Goal: Information Seeking & Learning: Find specific page/section

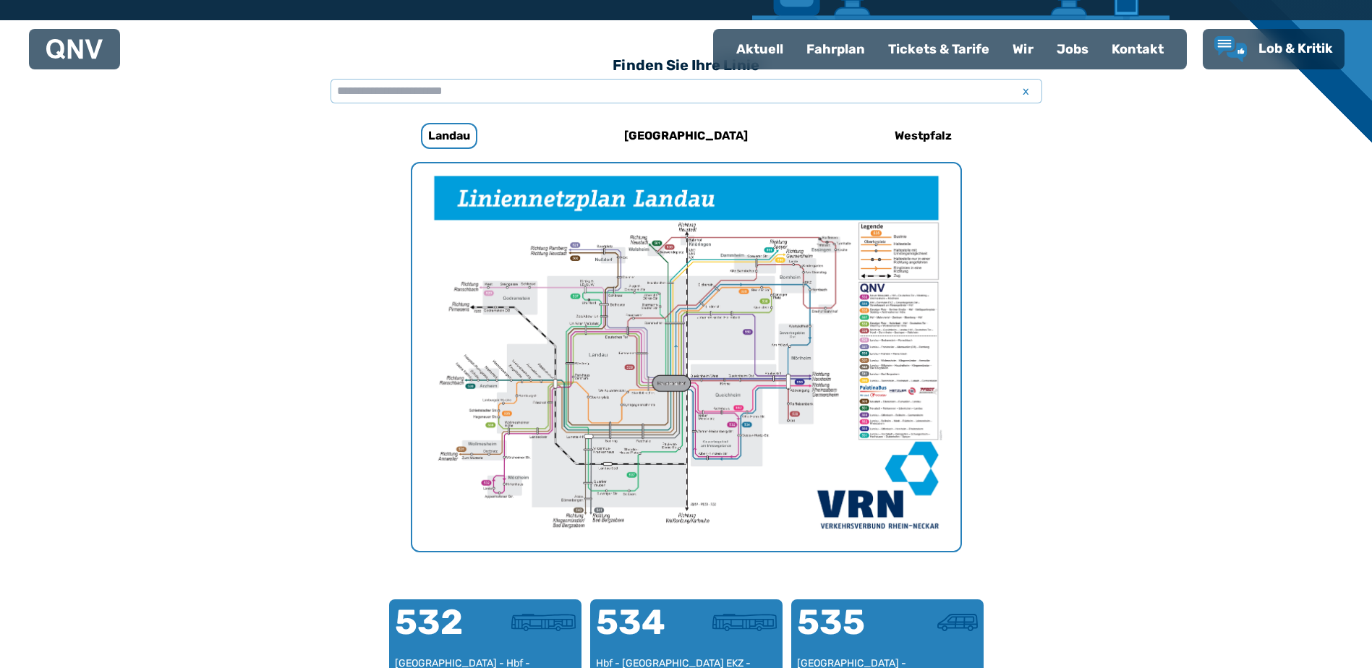
scroll to position [383, 0]
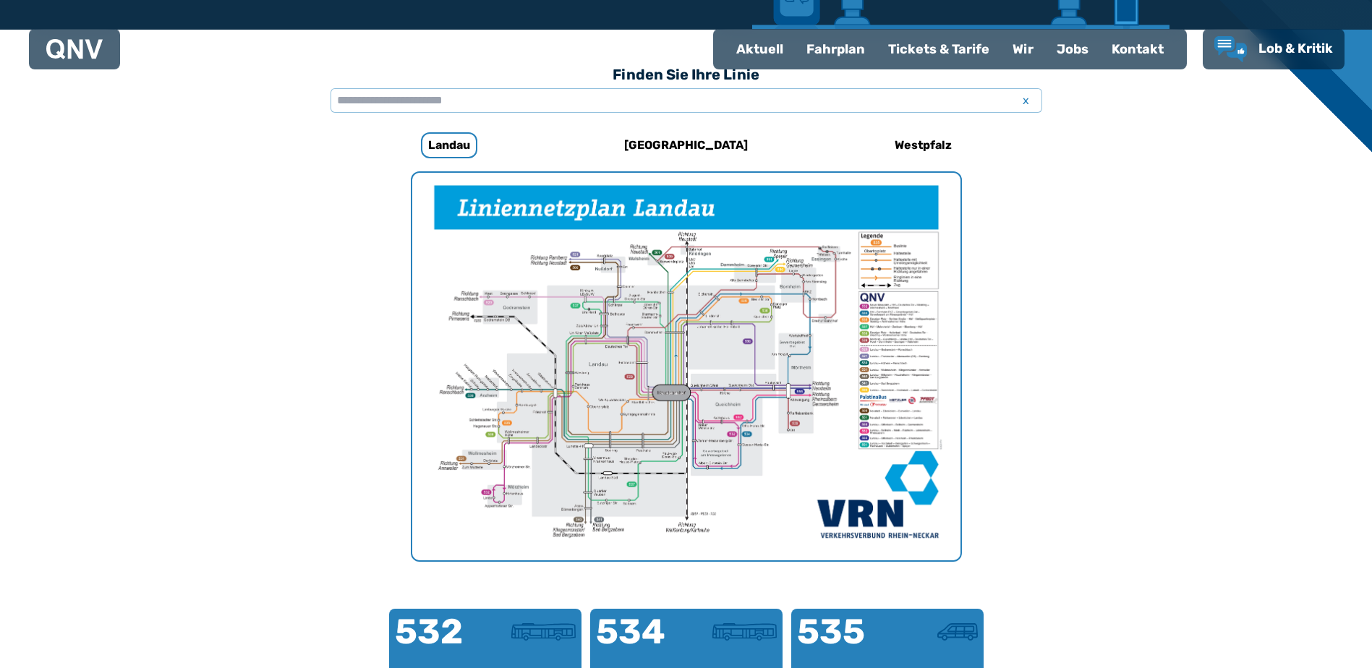
click at [660, 348] on img "1 von 1" at bounding box center [686, 367] width 548 height 388
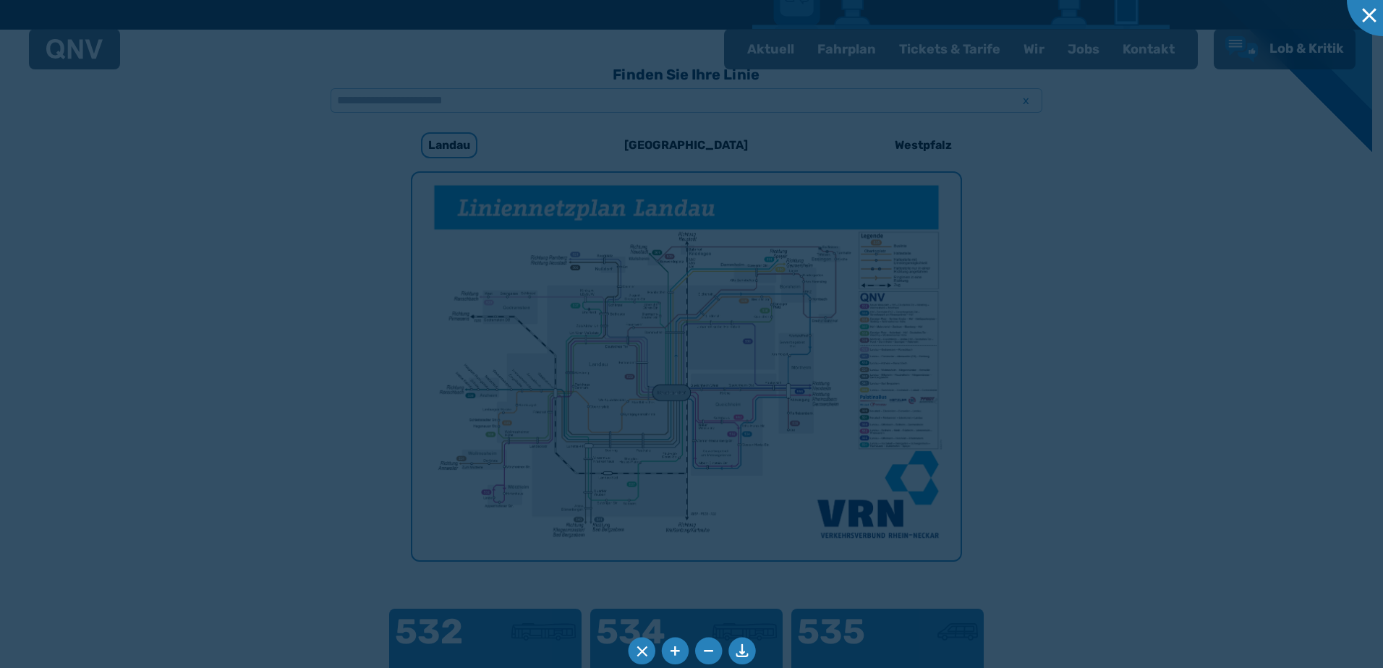
click at [660, 348] on div at bounding box center [691, 334] width 1383 height 668
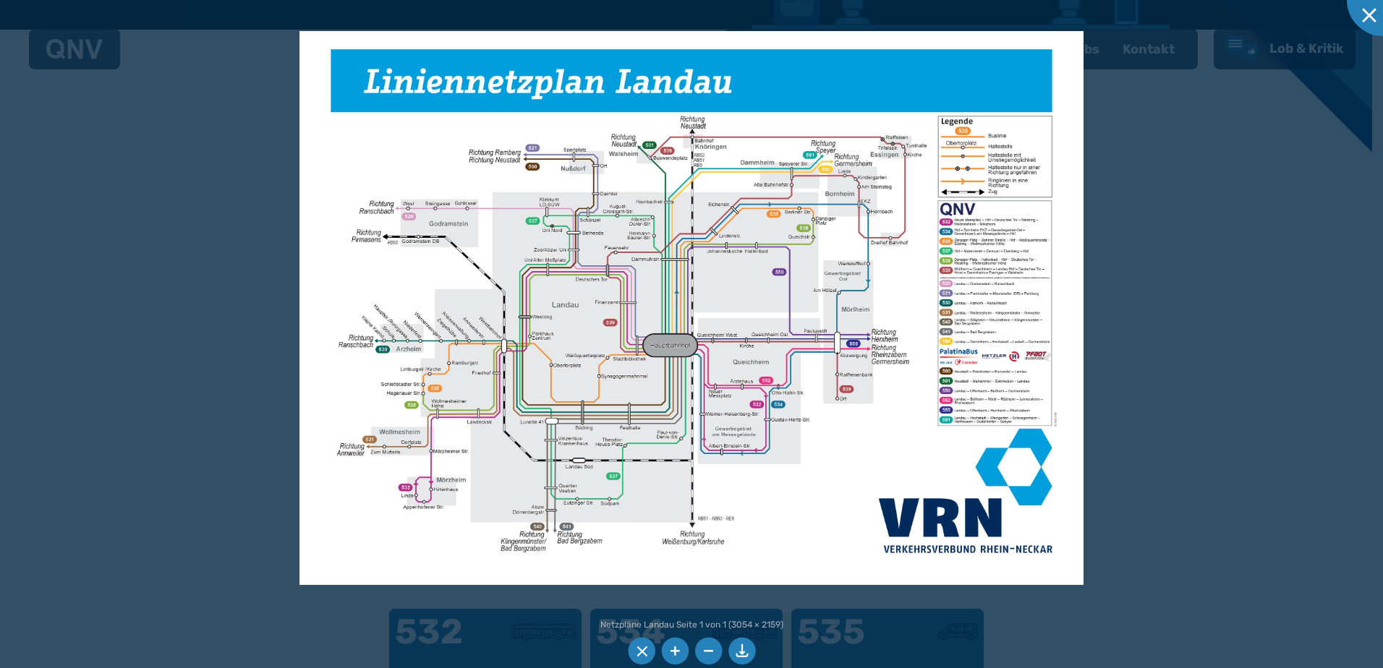
click at [828, 153] on img at bounding box center [691, 308] width 785 height 555
click at [1365, 12] on div at bounding box center [1383, 0] width 72 height 72
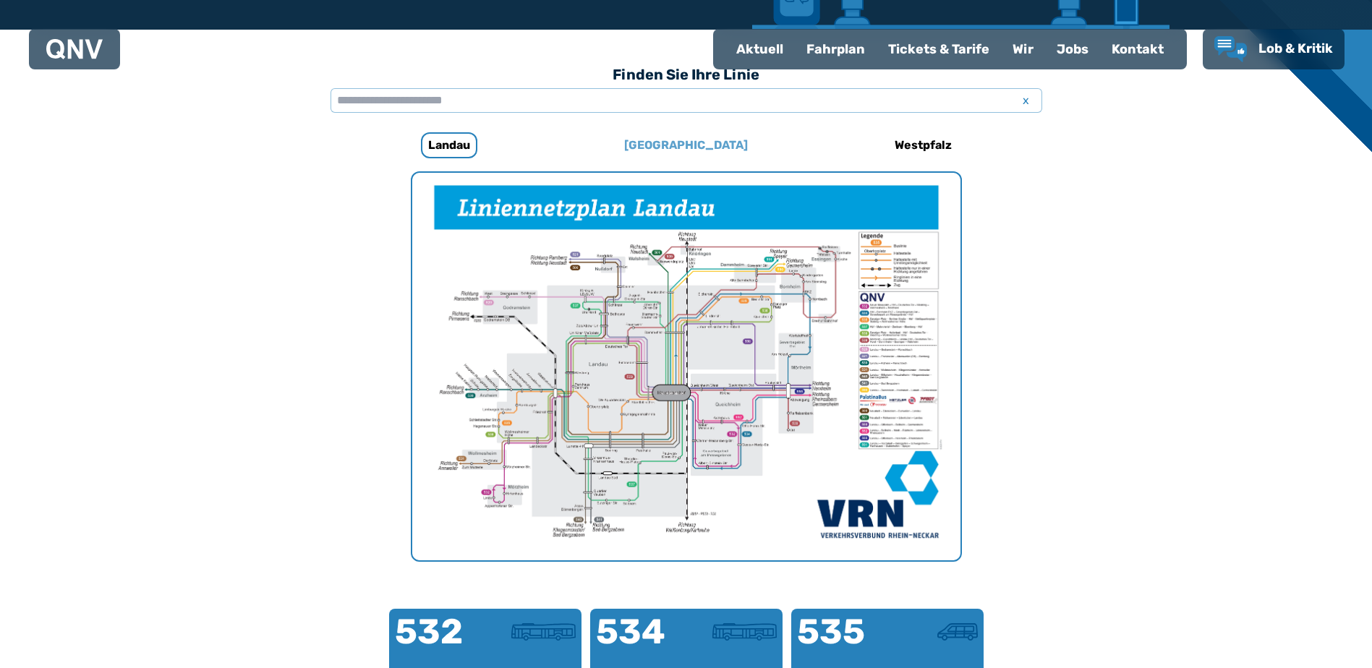
click at [681, 143] on h6 "[GEOGRAPHIC_DATA]" at bounding box center [685, 145] width 135 height 23
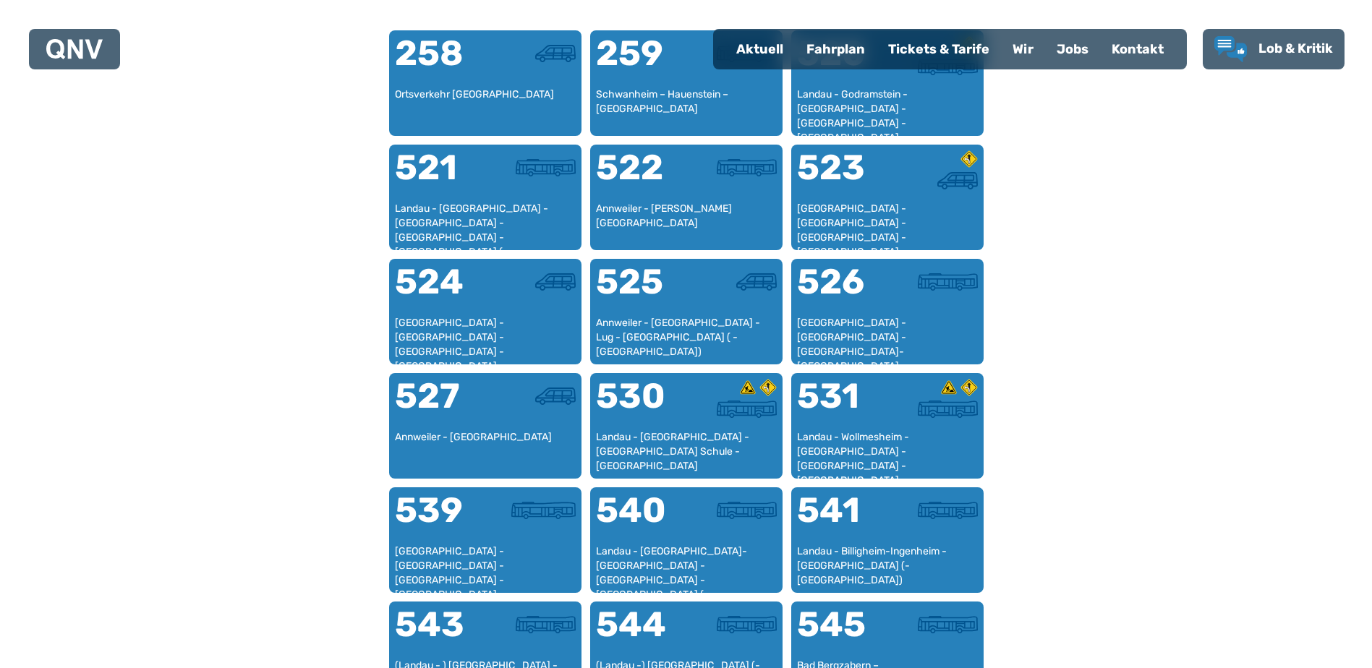
scroll to position [952, 0]
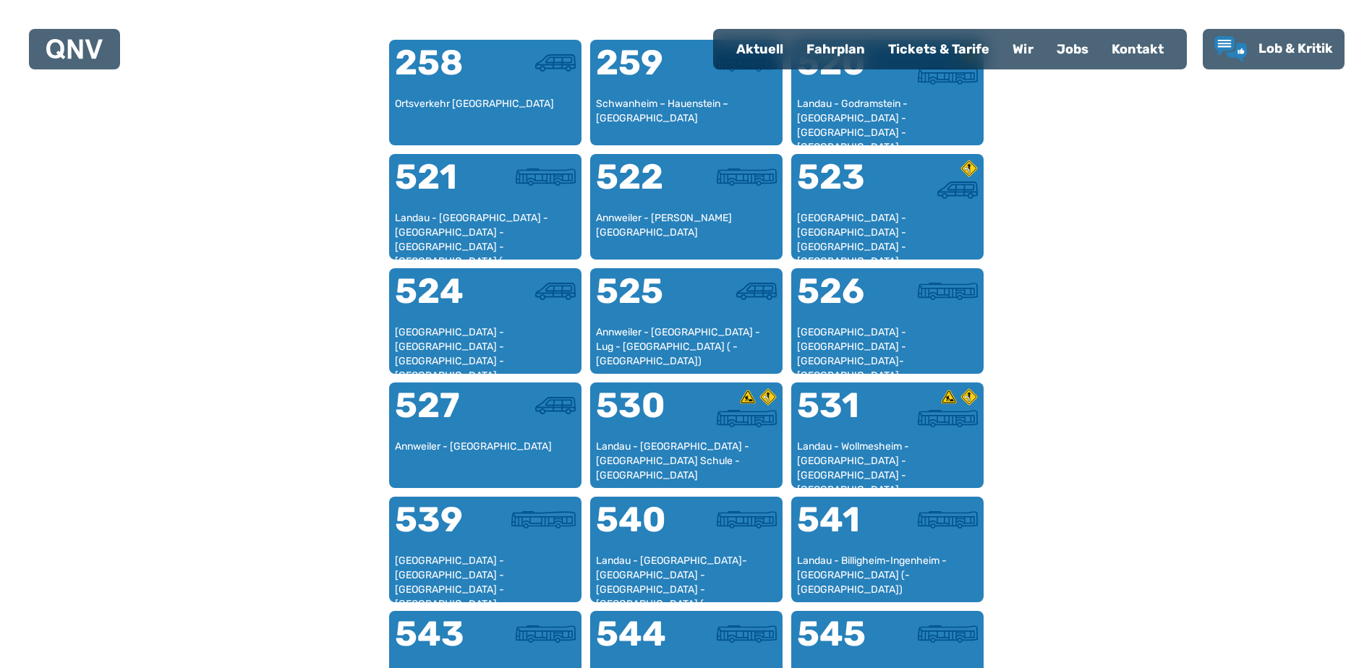
click at [830, 49] on div "Fahrplan" at bounding box center [836, 49] width 82 height 38
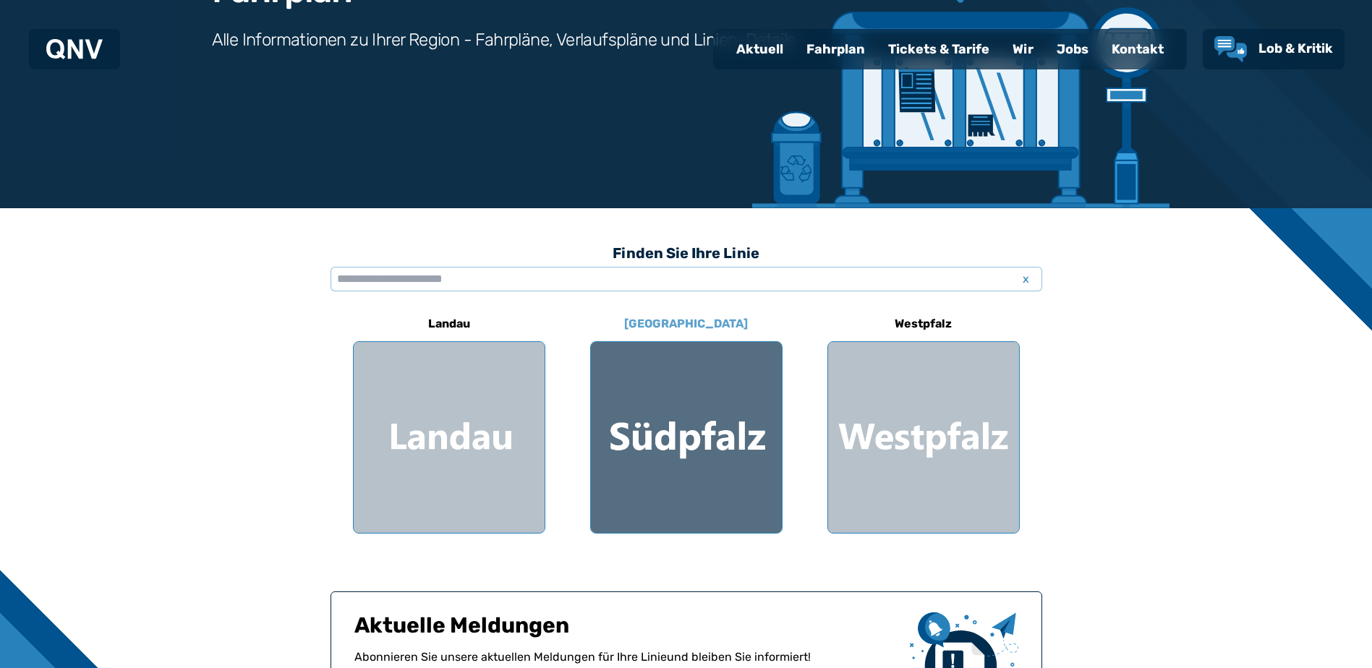
scroll to position [217, 0]
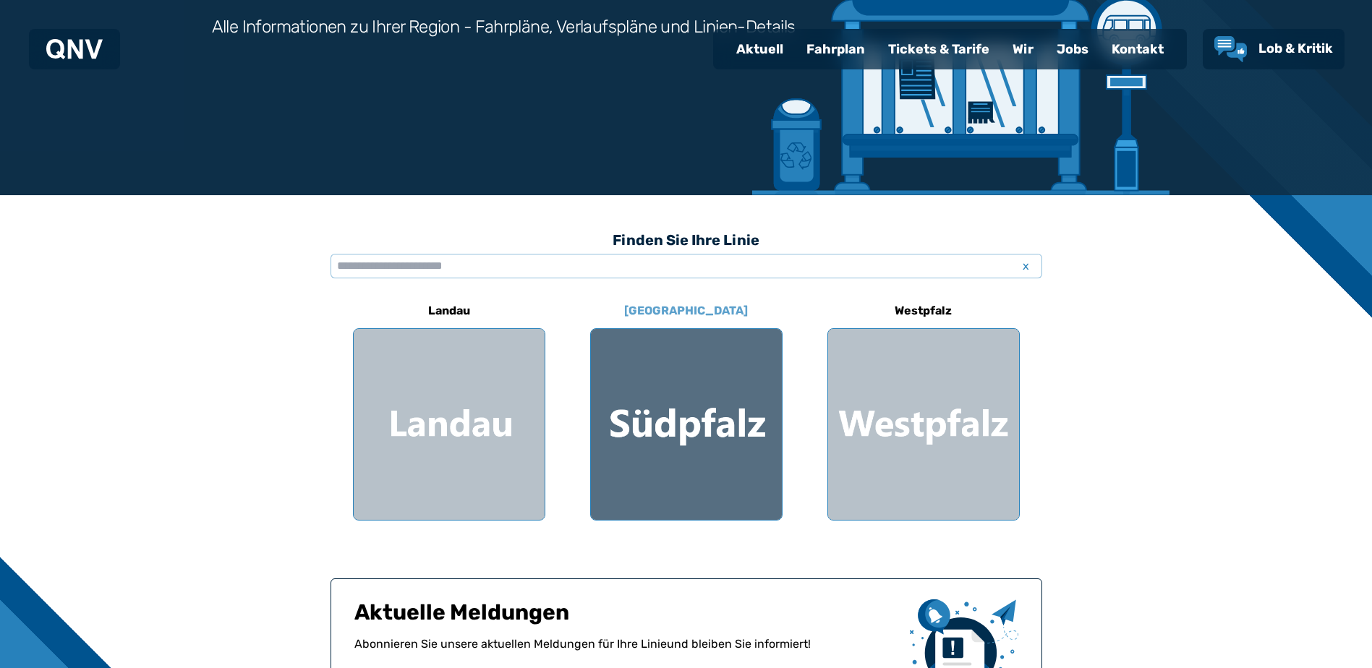
click at [694, 433] on div at bounding box center [686, 424] width 191 height 191
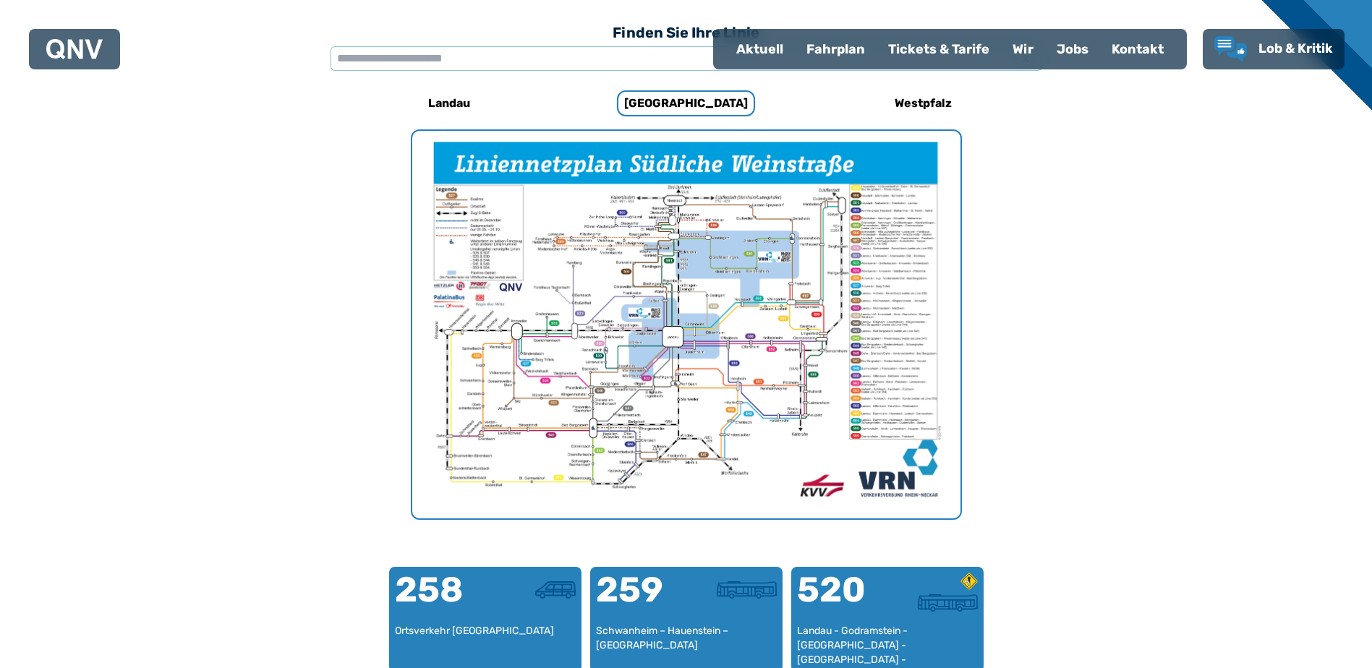
scroll to position [446, 0]
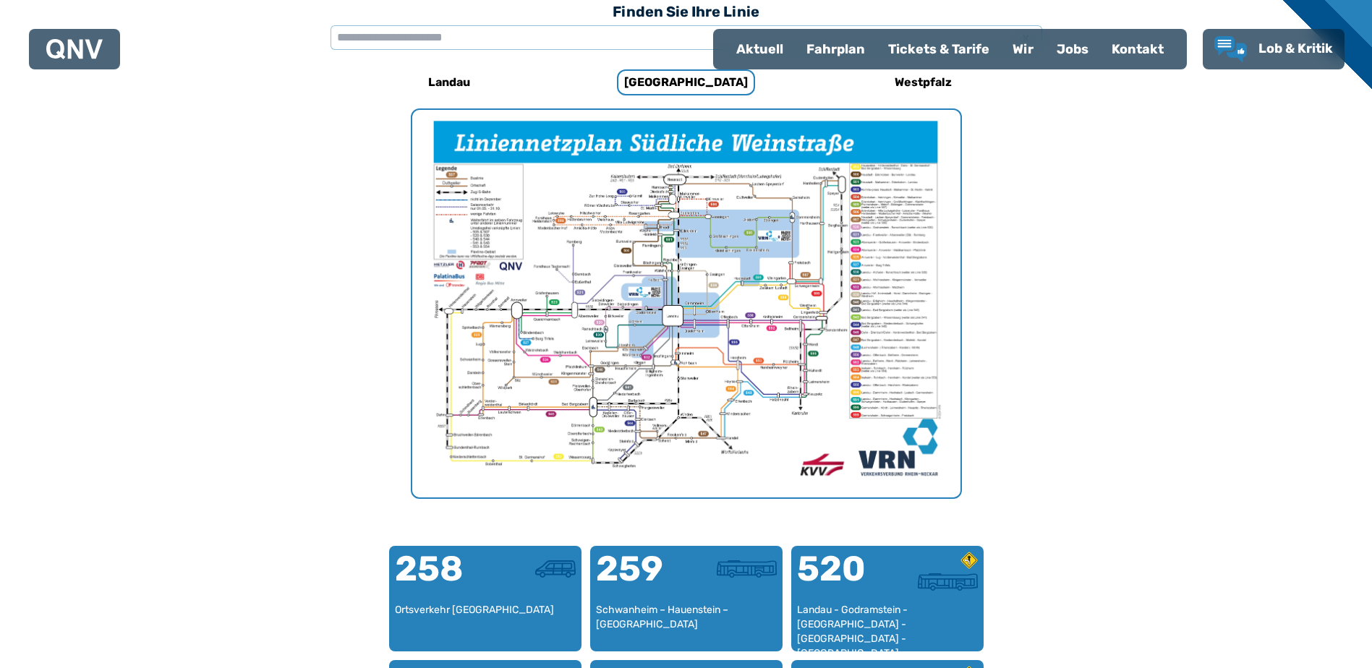
click at [754, 216] on img "1 von 1" at bounding box center [686, 304] width 548 height 388
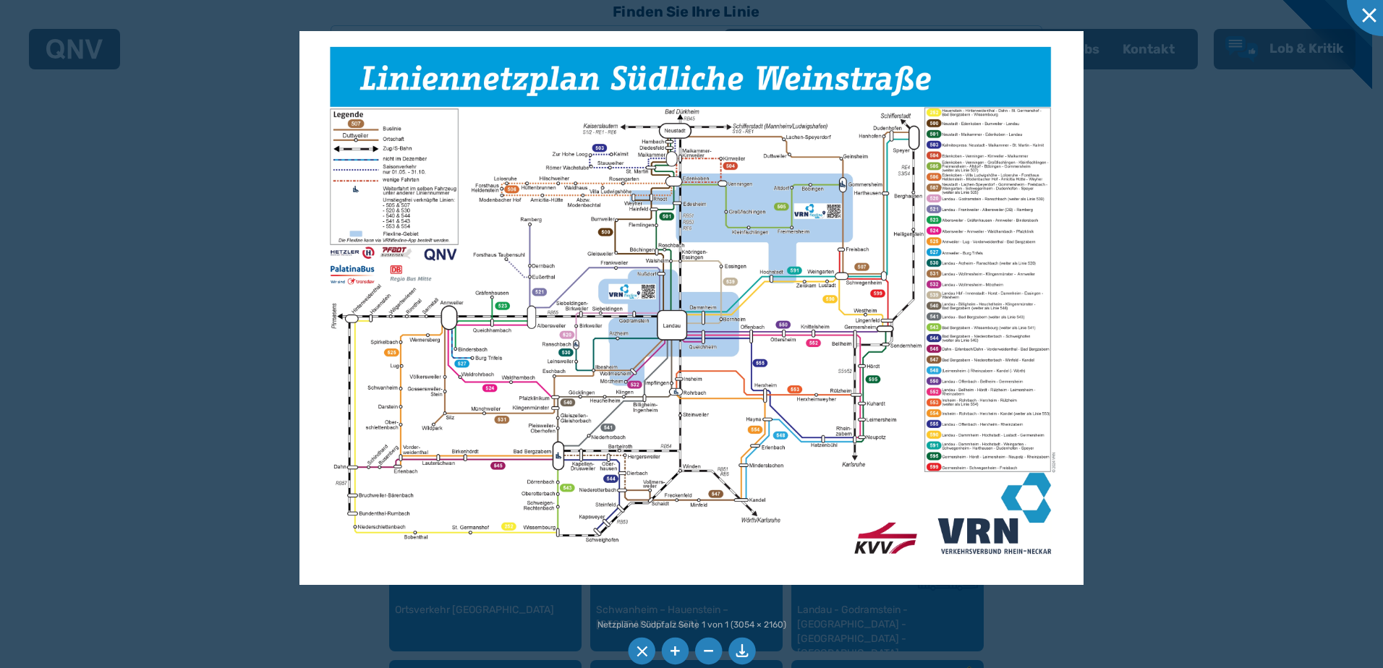
click at [939, 453] on img at bounding box center [691, 308] width 784 height 555
click at [947, 448] on img at bounding box center [691, 308] width 784 height 555
click at [947, 448] on img at bounding box center [692, 308] width 784 height 555
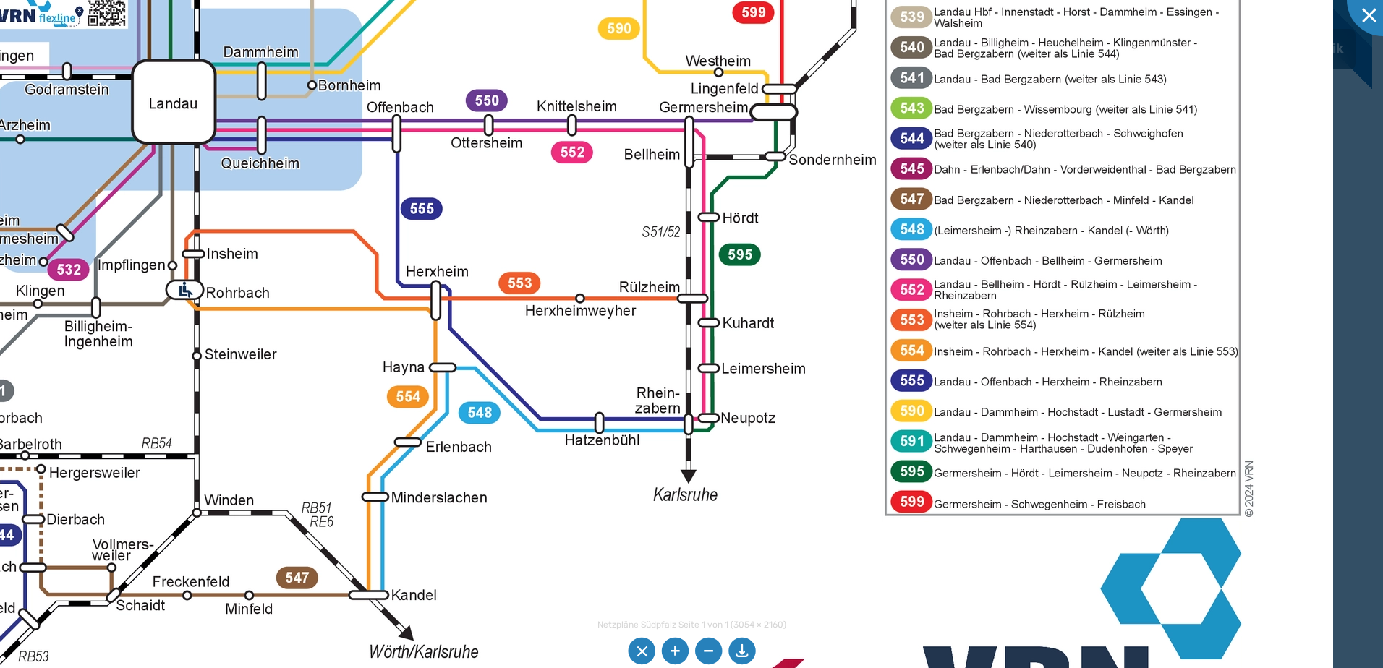
click at [944, 448] on img at bounding box center [228, 53] width 2209 height 1562
click at [922, 449] on img at bounding box center [228, 53] width 2209 height 1562
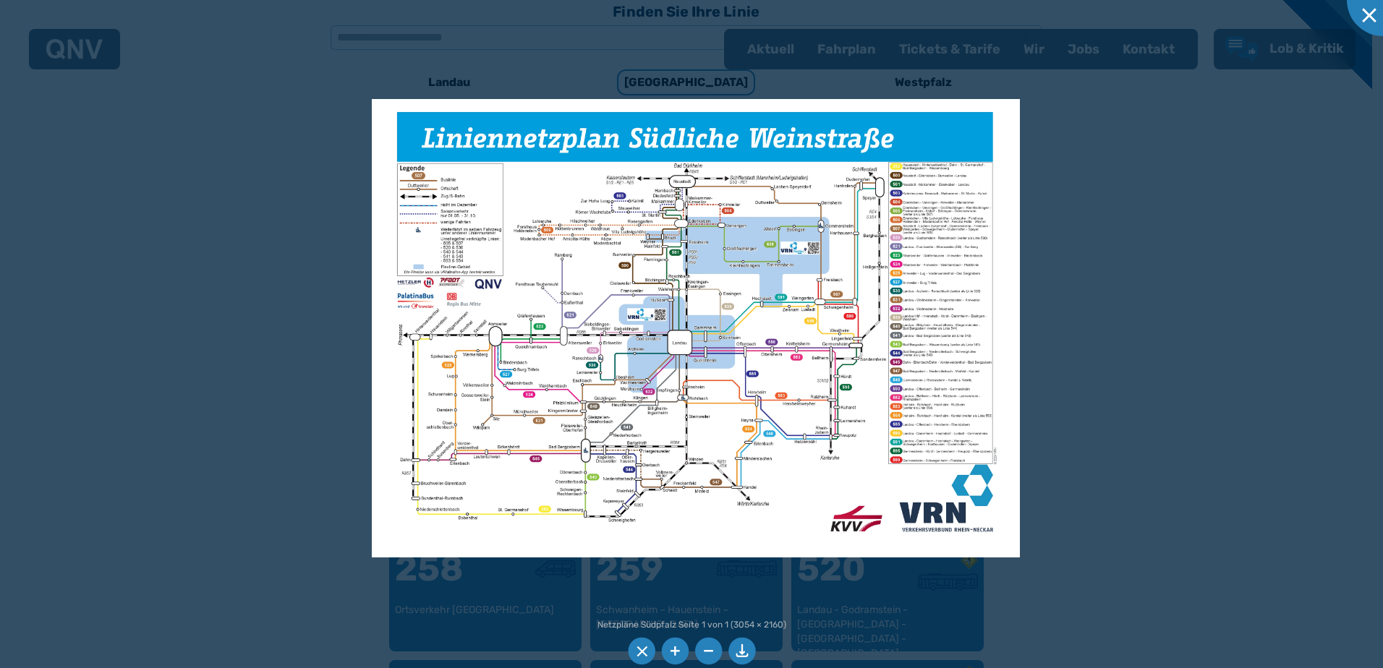
click at [641, 654] on li at bounding box center [641, 651] width 27 height 27
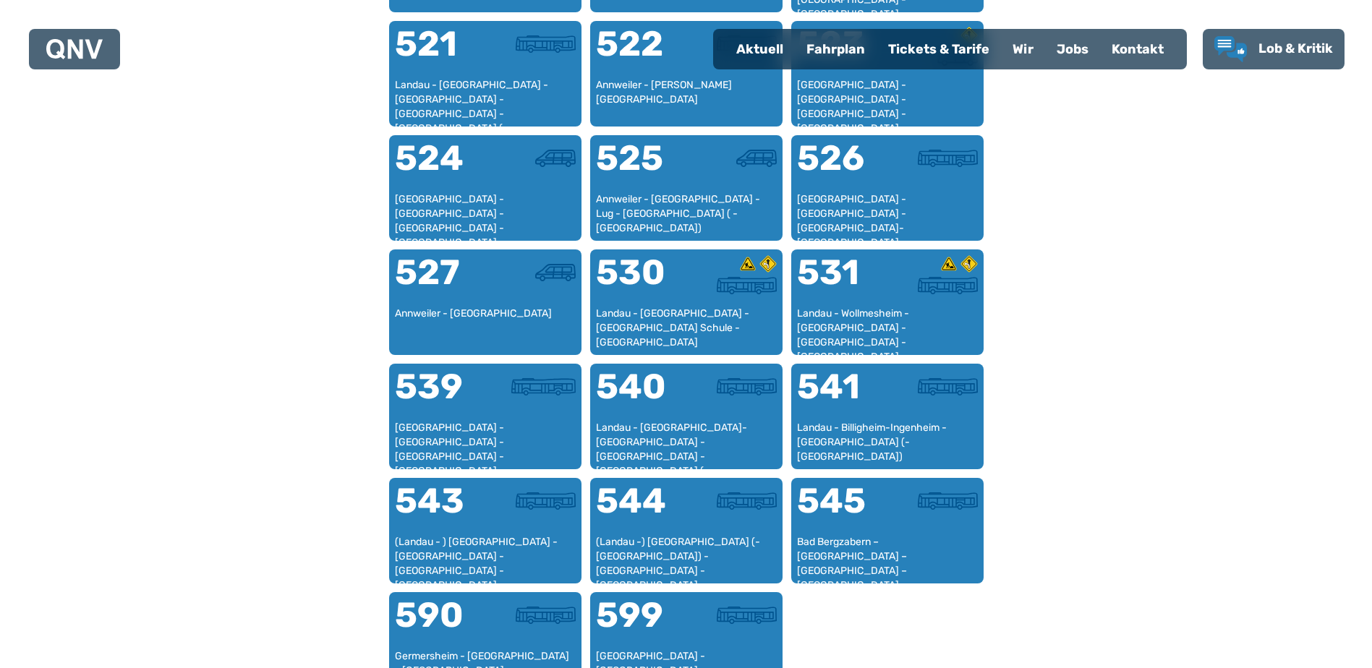
scroll to position [1169, 0]
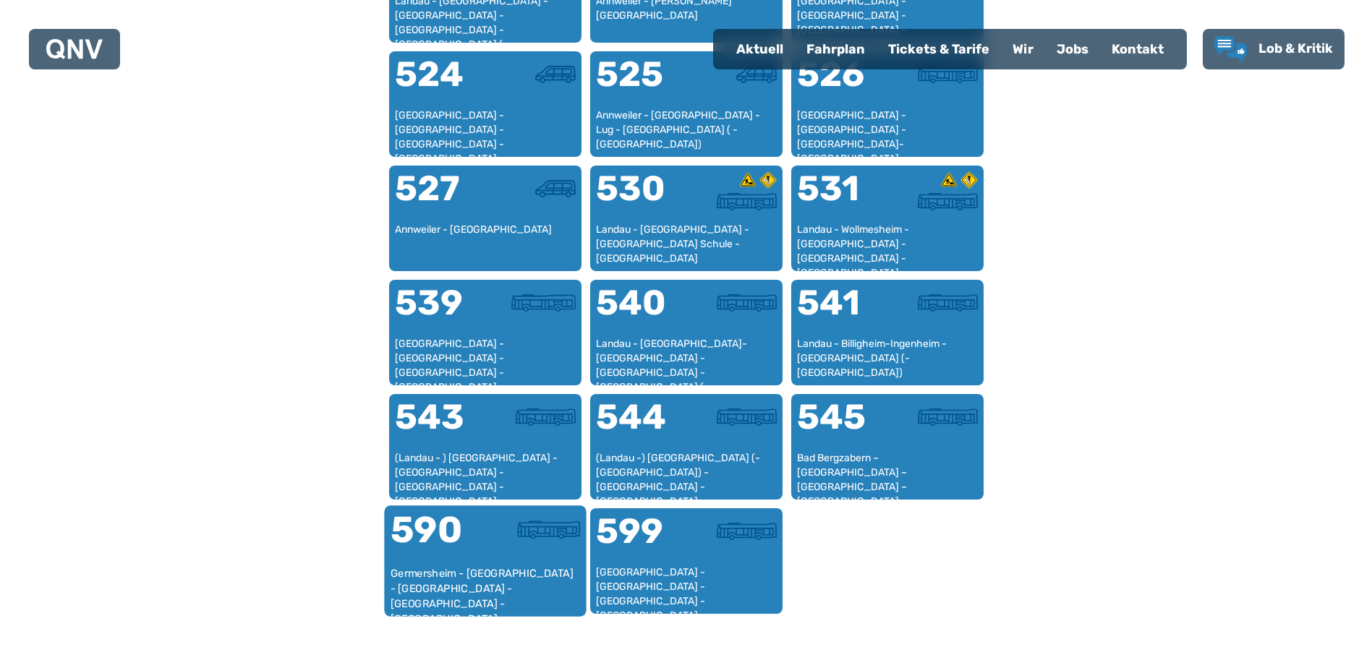
click at [414, 531] on div "590" at bounding box center [437, 539] width 95 height 54
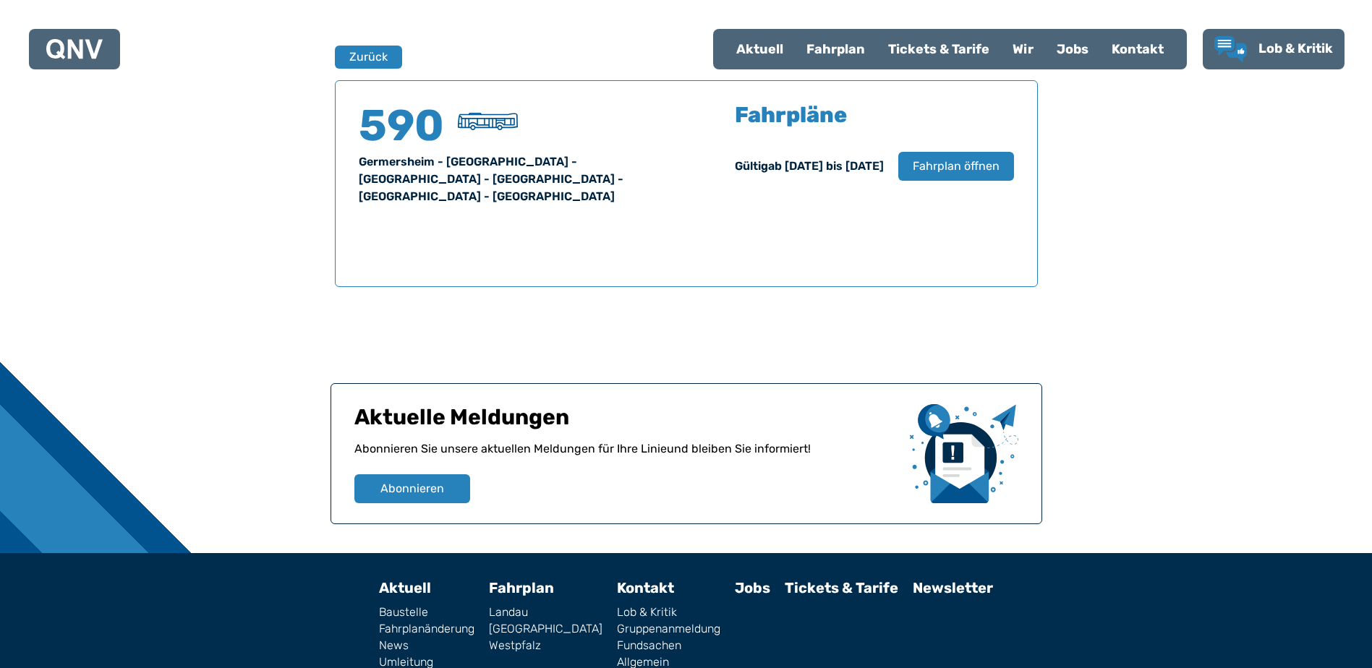
scroll to position [953, 0]
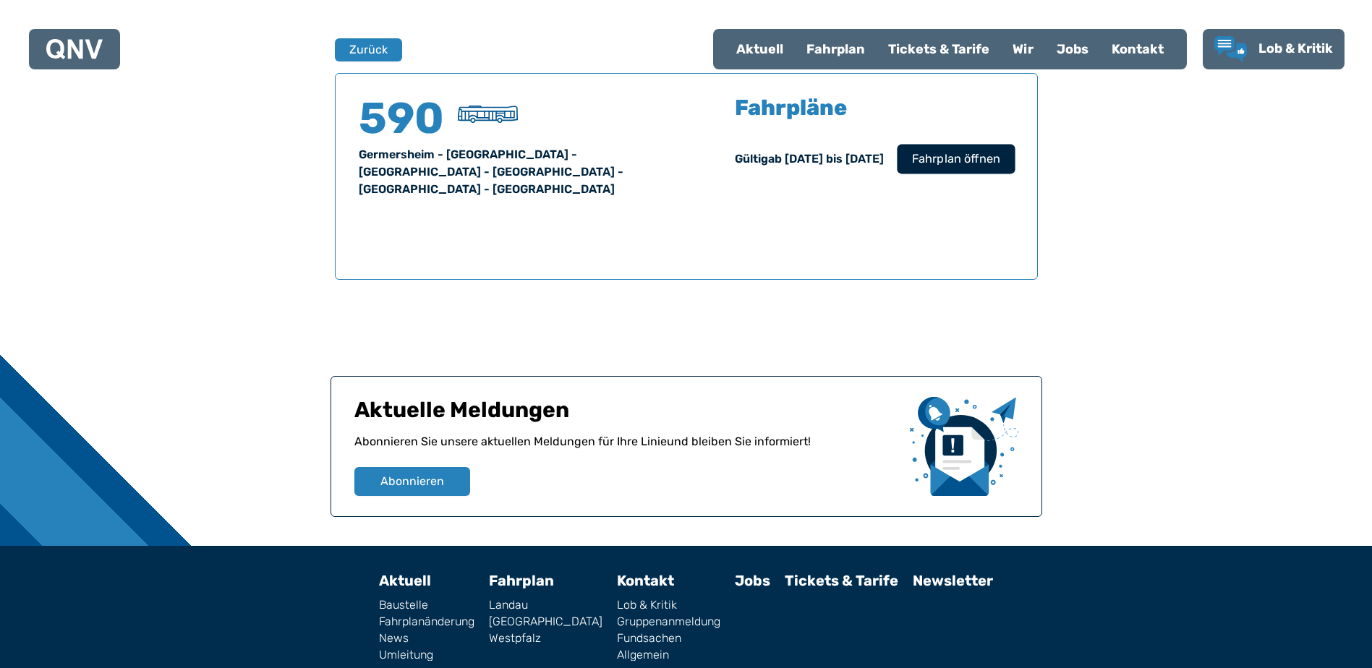
click at [937, 155] on span "Fahrplan öffnen" at bounding box center [955, 158] width 88 height 17
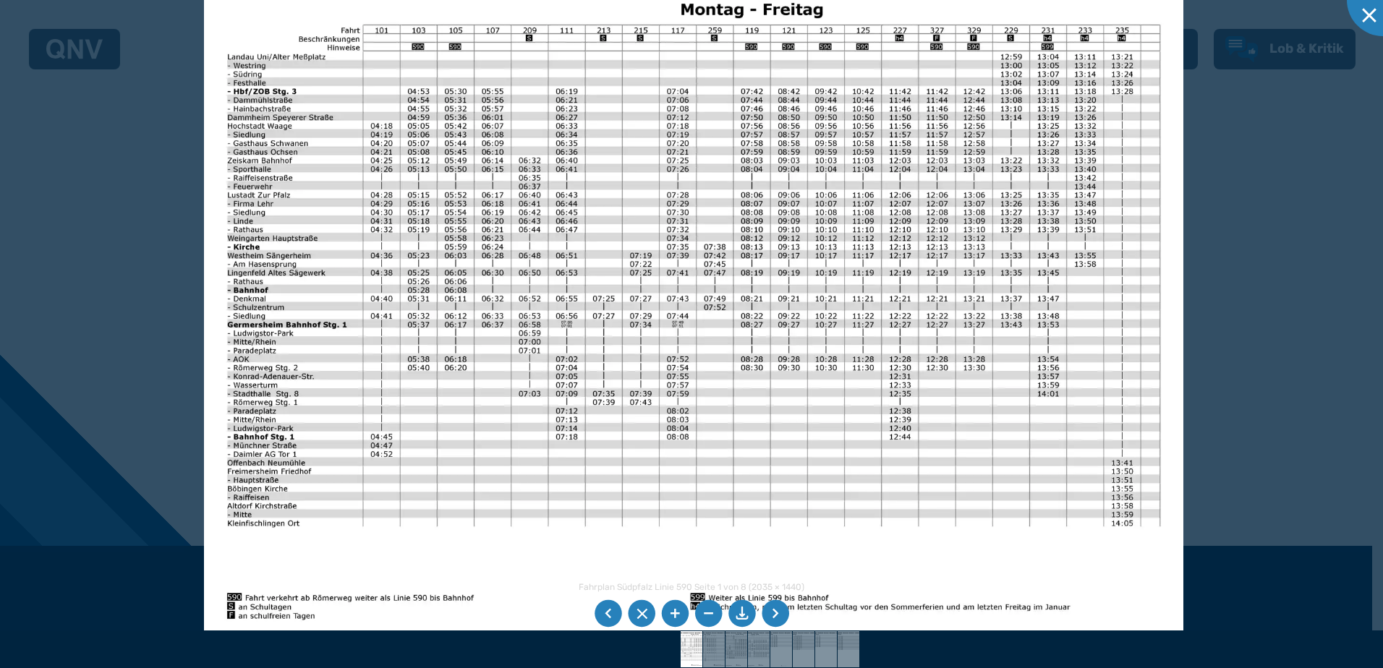
click at [770, 610] on li at bounding box center [775, 613] width 27 height 27
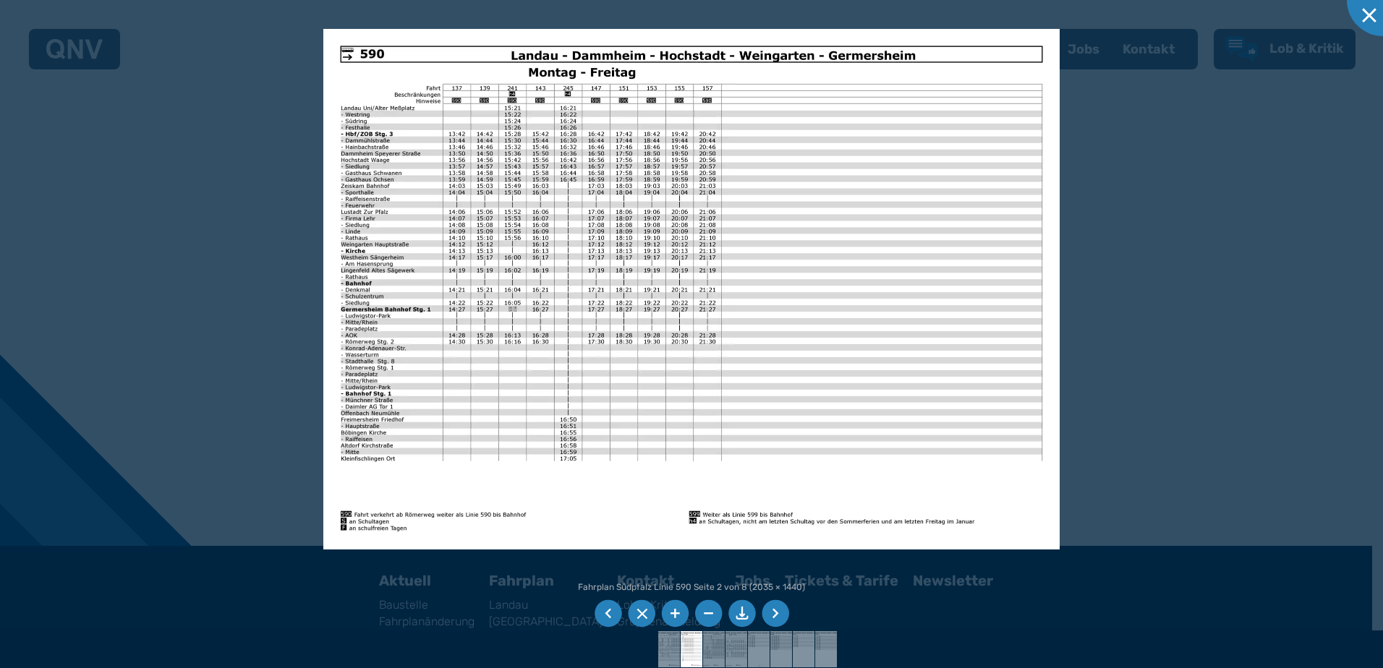
click at [775, 612] on li at bounding box center [775, 613] width 27 height 27
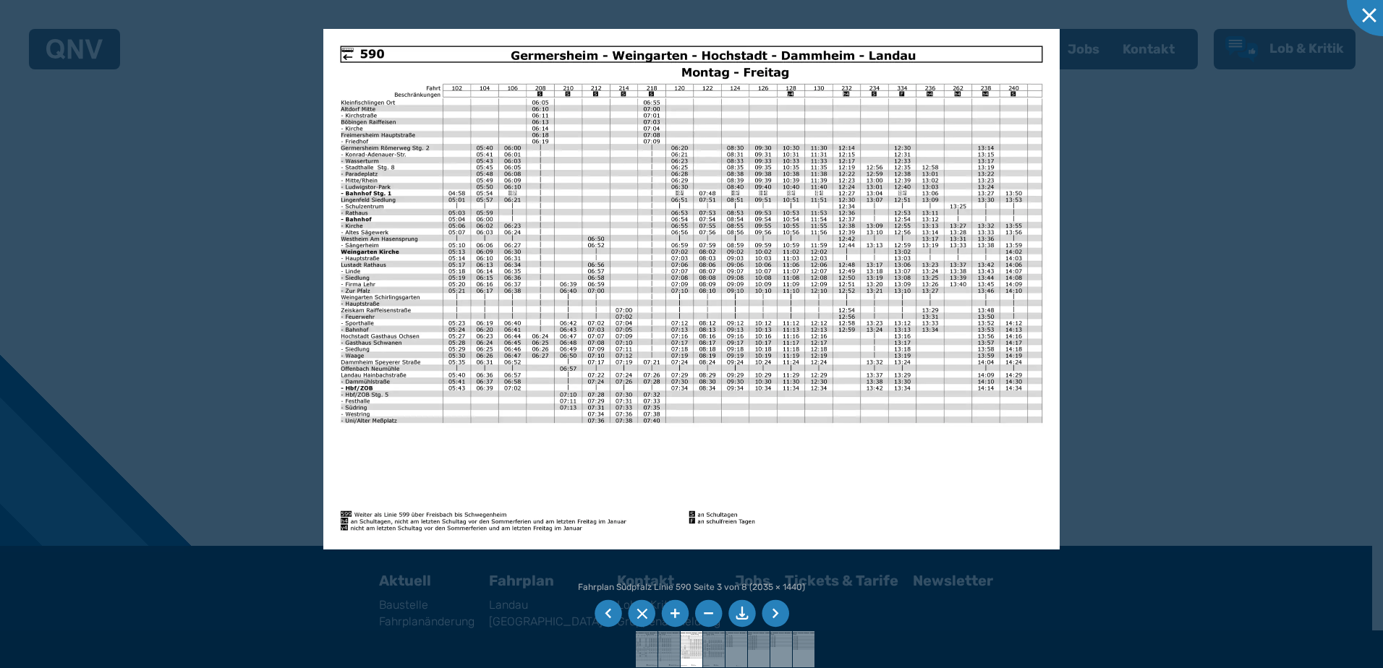
click at [777, 613] on li at bounding box center [775, 613] width 27 height 27
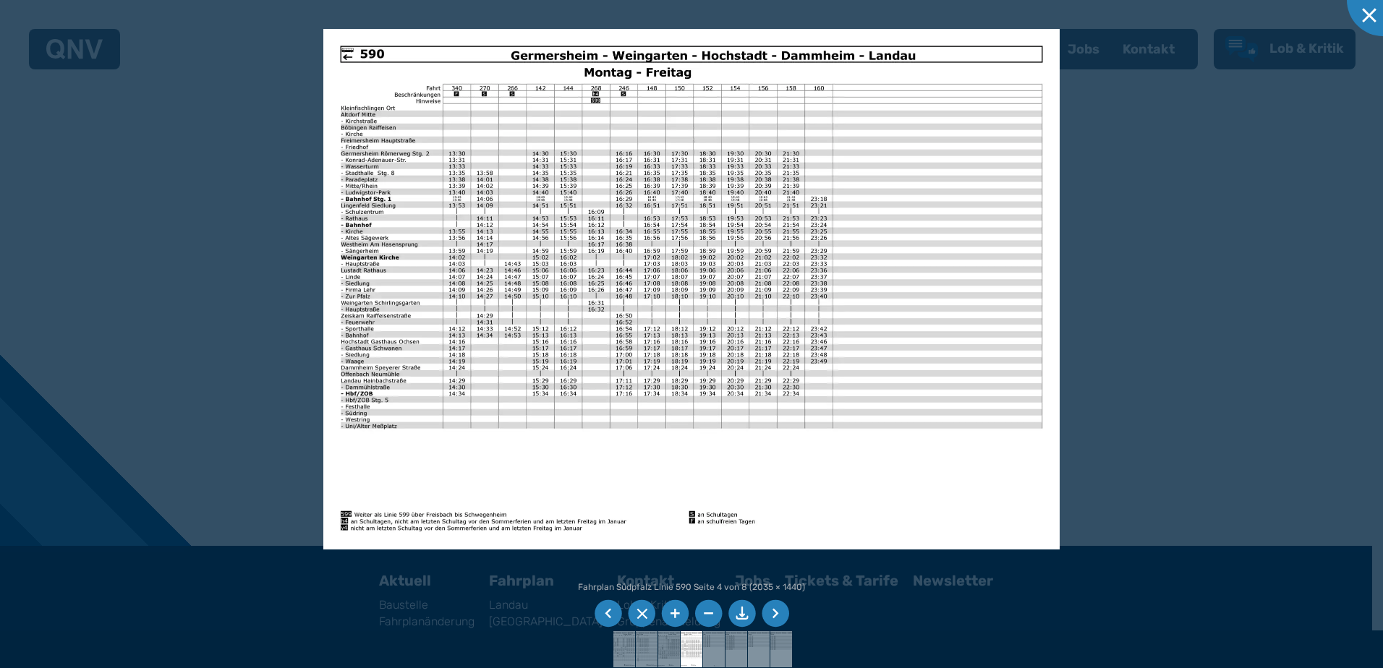
click at [776, 608] on li at bounding box center [775, 613] width 27 height 27
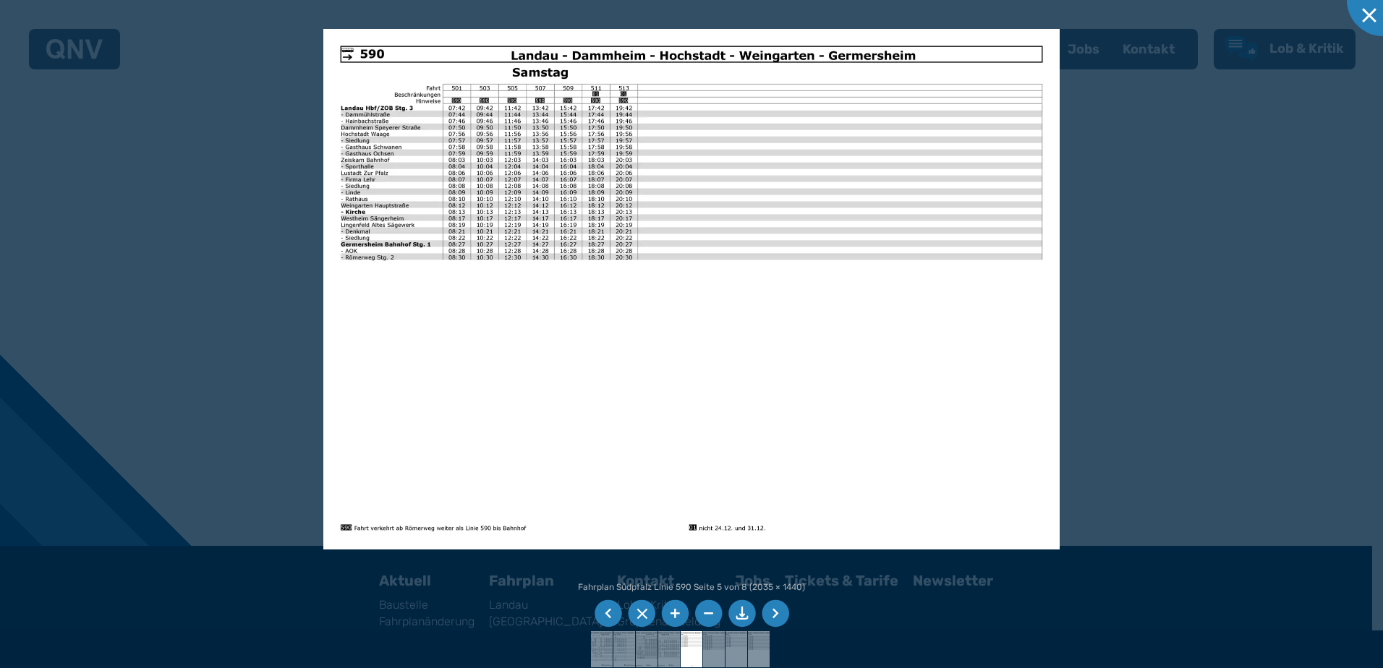
click at [772, 617] on li at bounding box center [775, 613] width 27 height 27
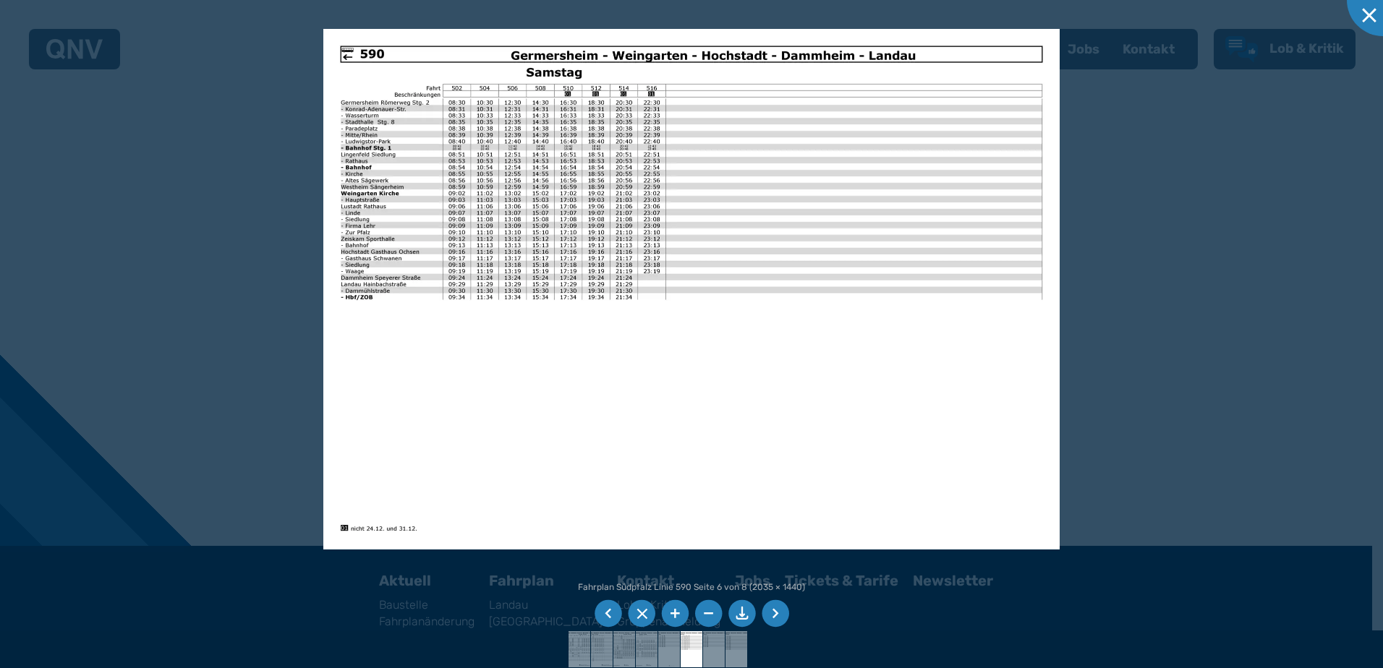
click at [773, 615] on li at bounding box center [775, 613] width 27 height 27
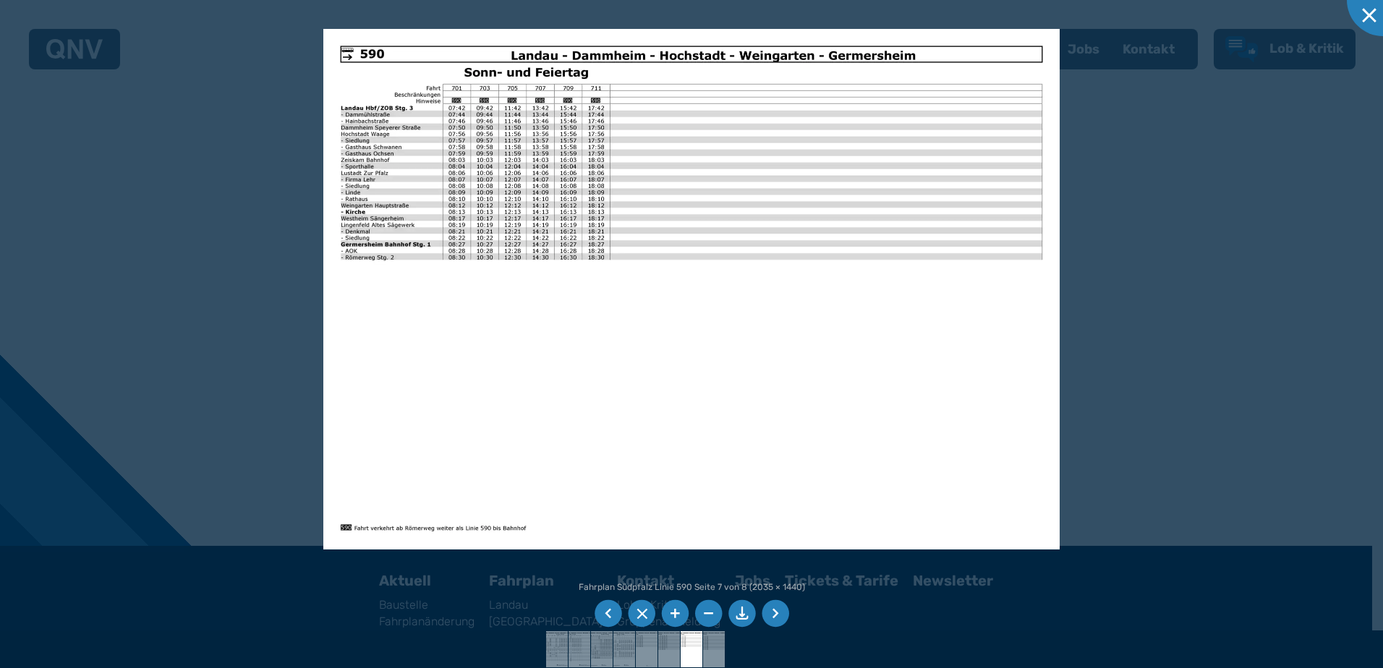
click at [775, 615] on li at bounding box center [775, 613] width 27 height 27
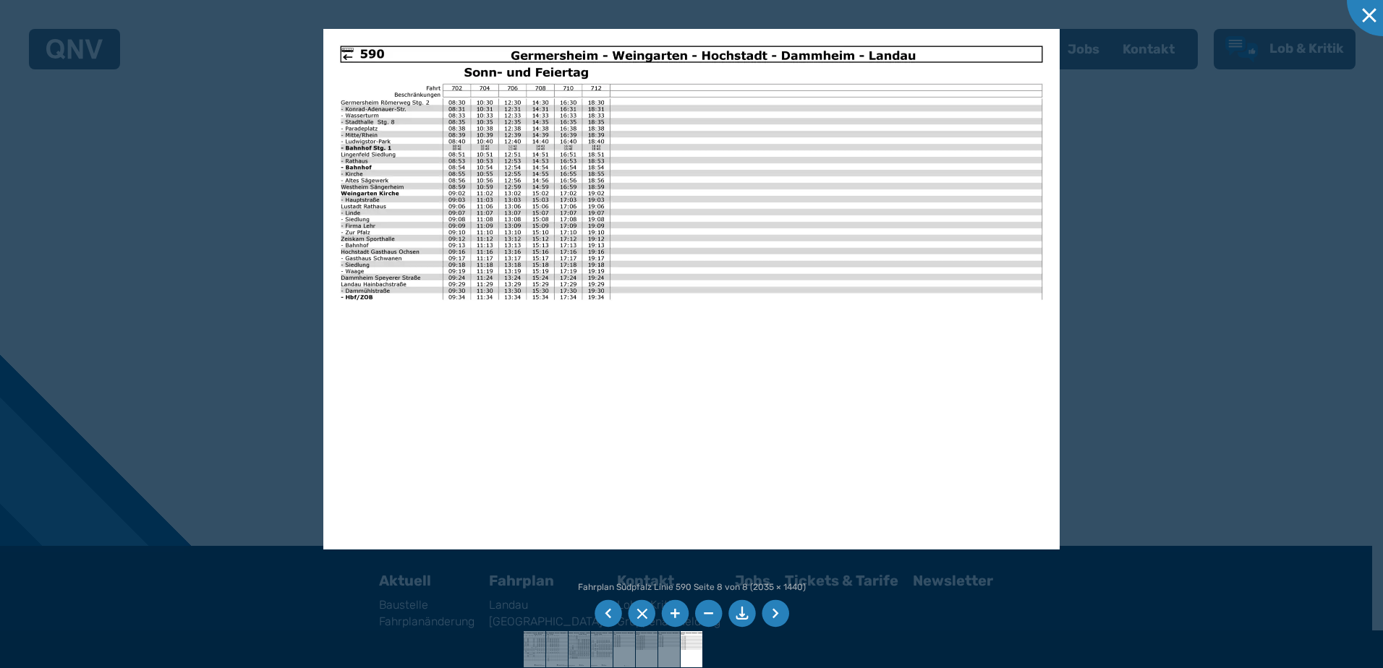
click at [775, 615] on li at bounding box center [775, 613] width 27 height 27
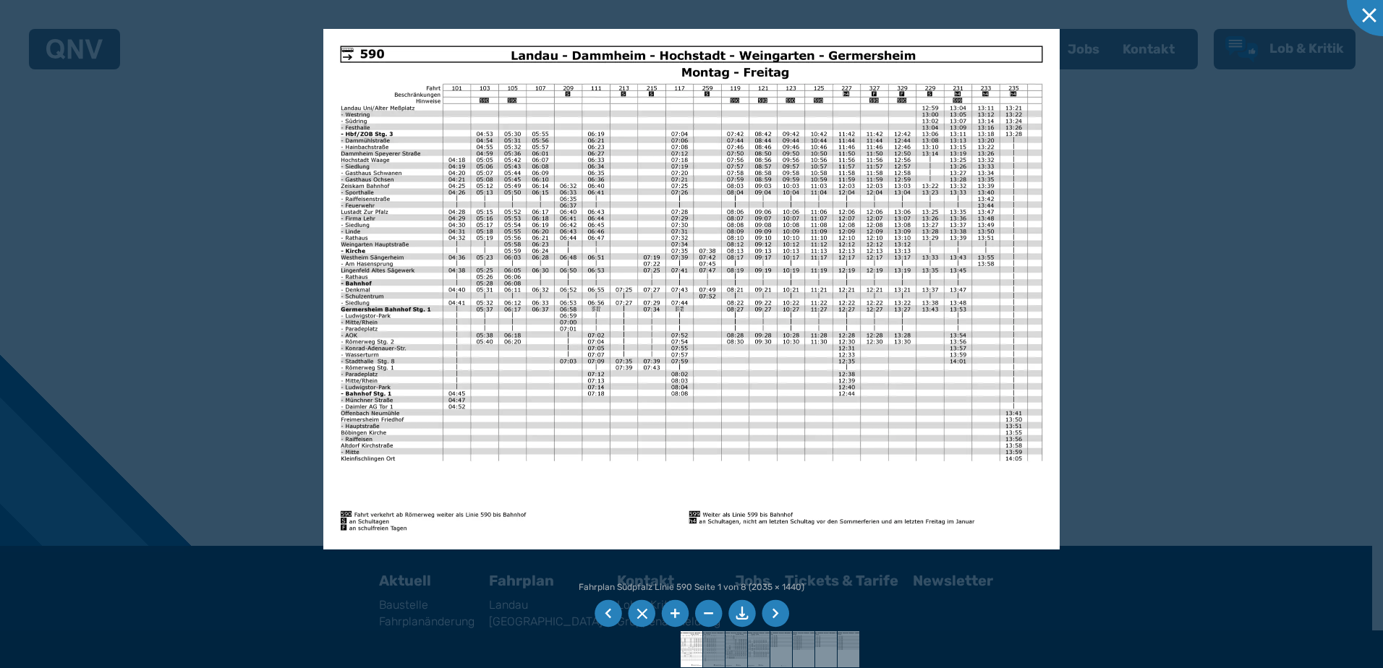
click at [775, 615] on li at bounding box center [775, 613] width 27 height 27
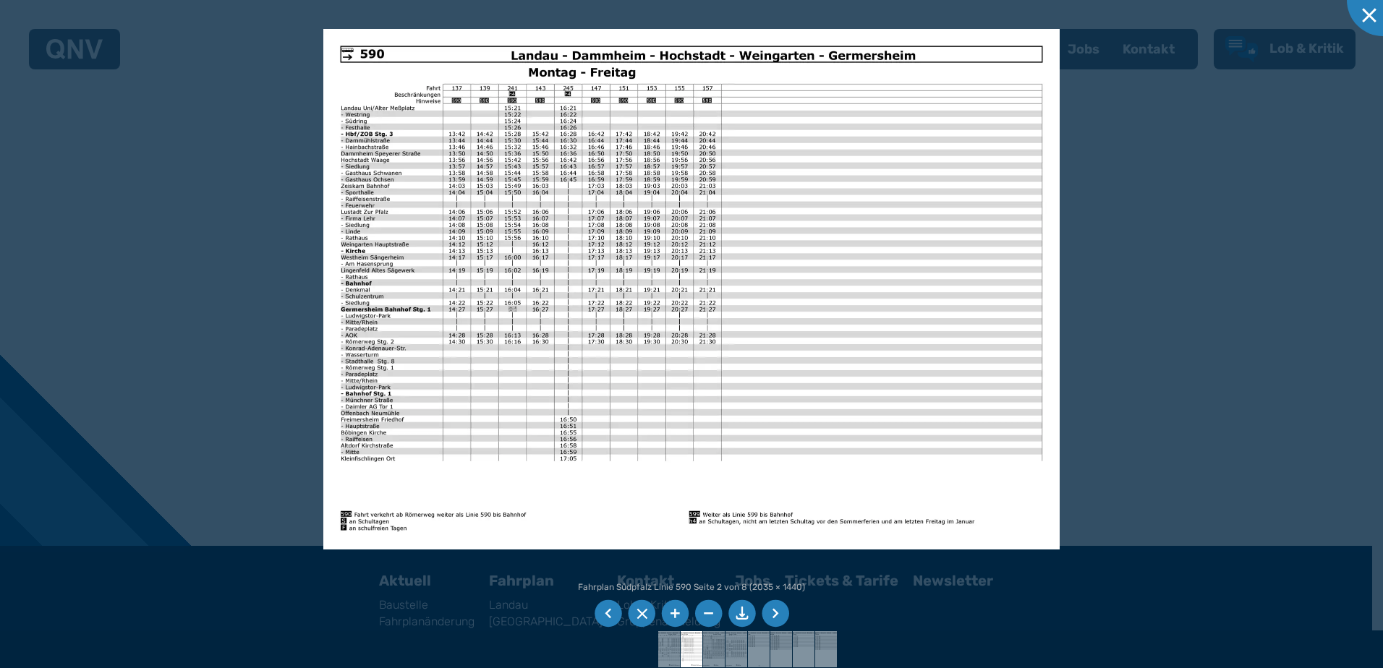
click at [775, 615] on li at bounding box center [775, 613] width 27 height 27
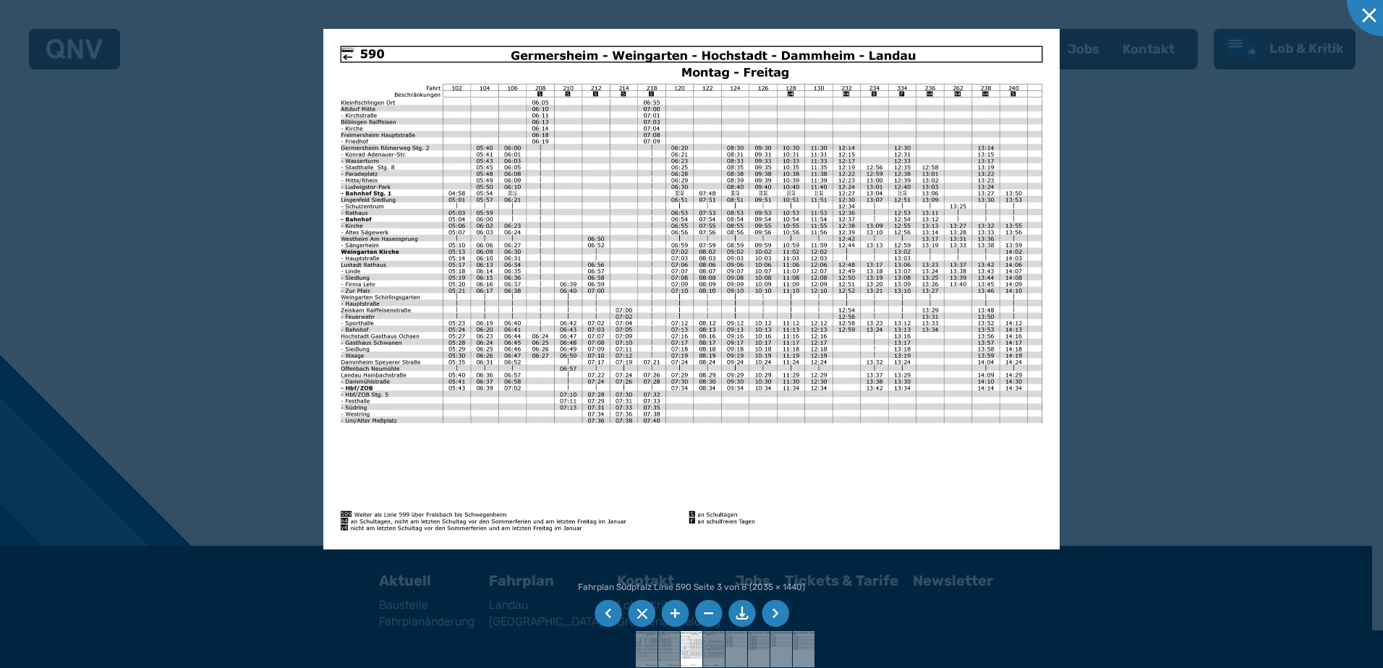
click at [775, 615] on li at bounding box center [775, 613] width 27 height 27
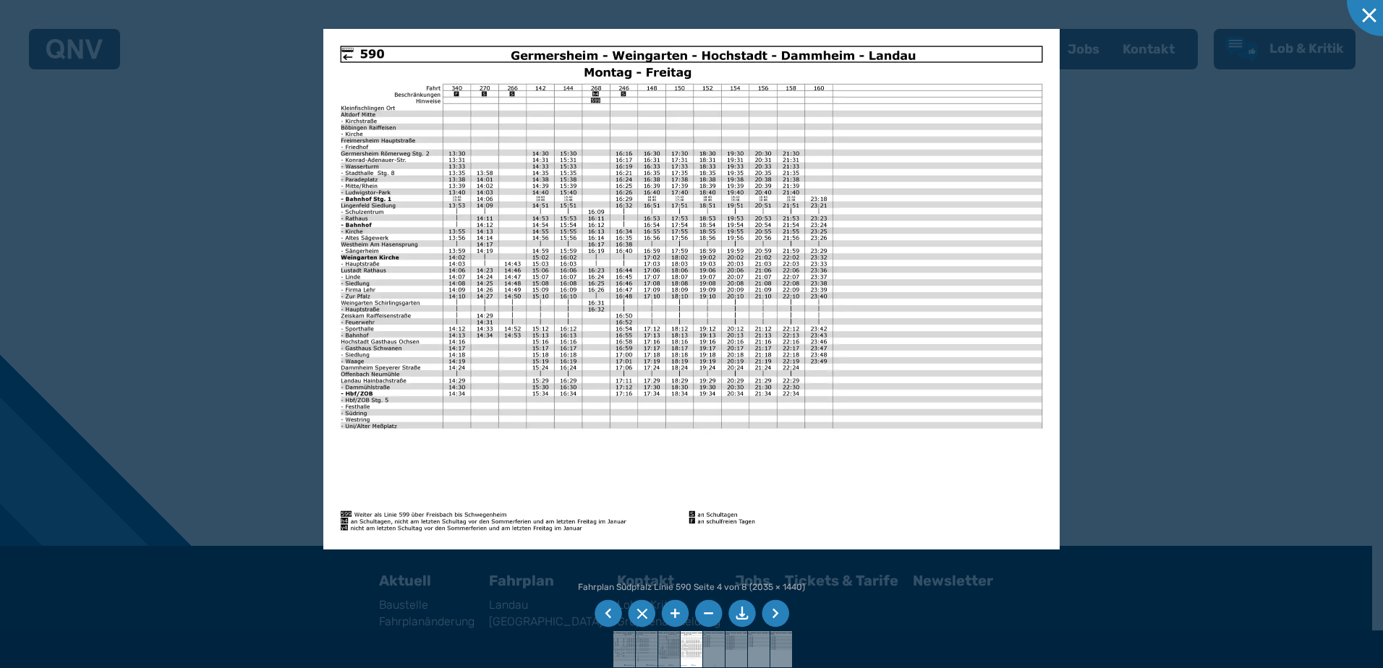
click at [775, 615] on li at bounding box center [775, 613] width 27 height 27
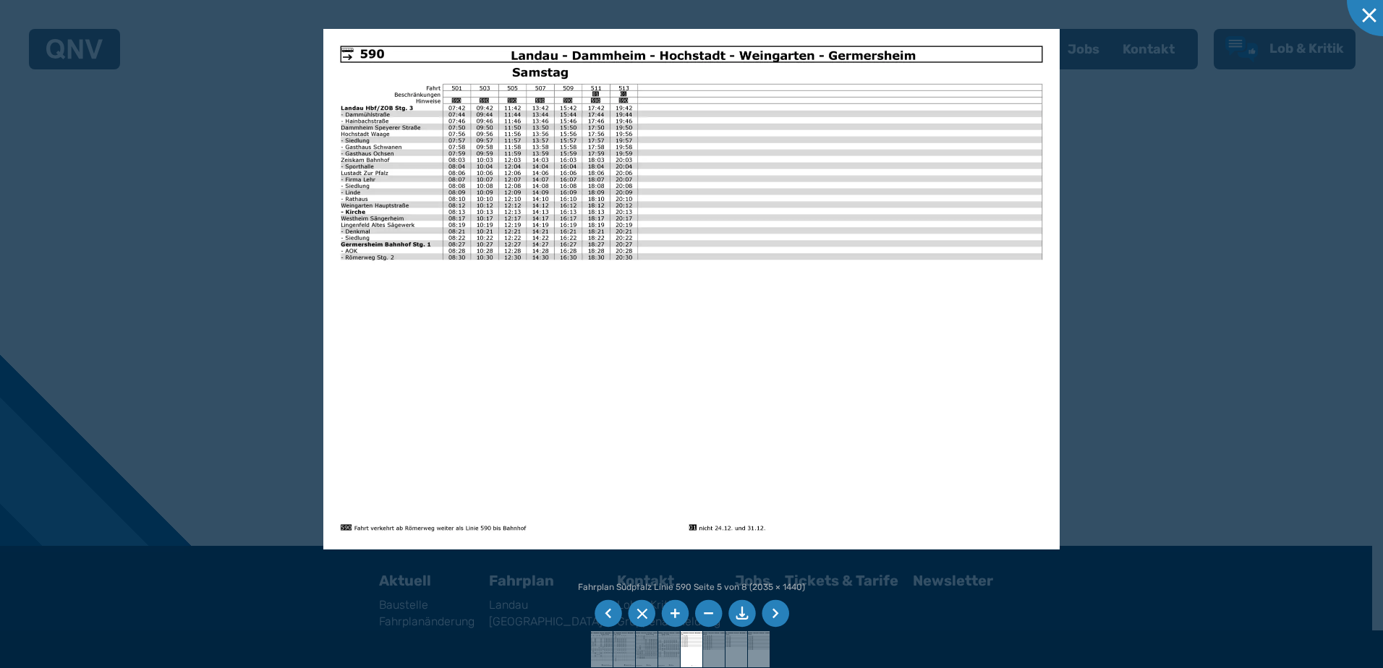
click at [775, 615] on li at bounding box center [775, 613] width 27 height 27
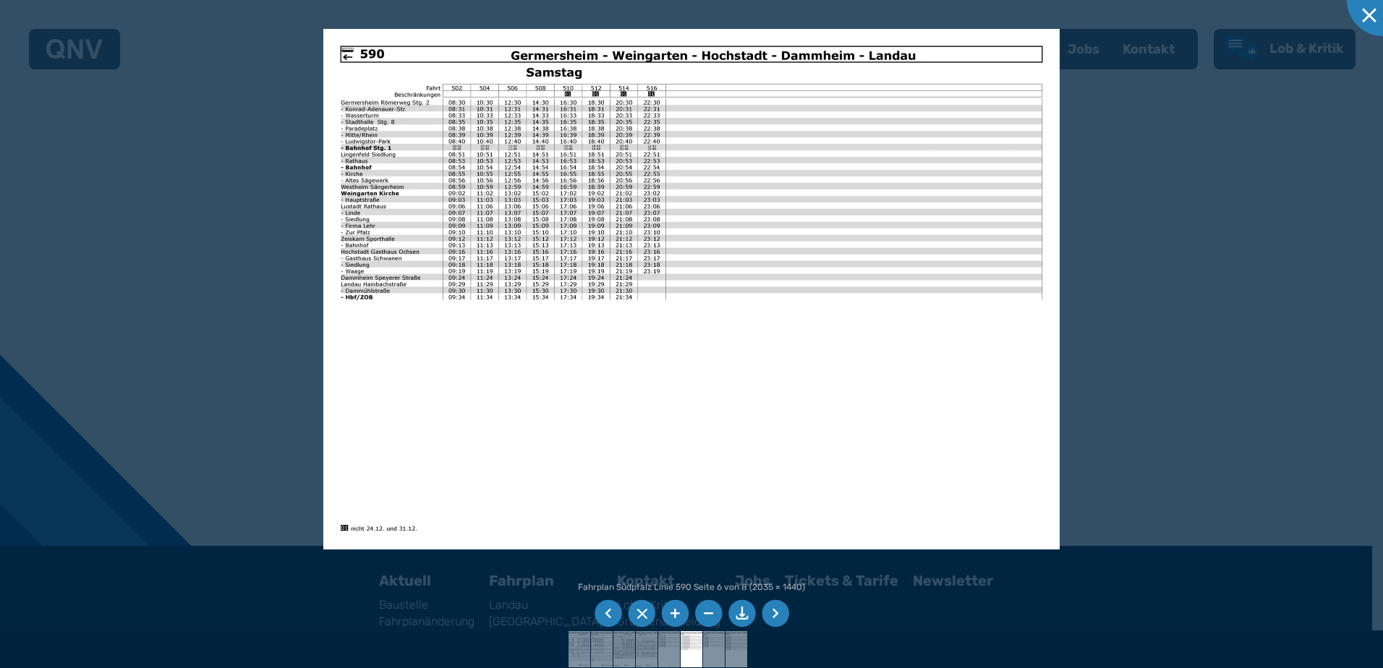
click at [775, 615] on li at bounding box center [775, 613] width 27 height 27
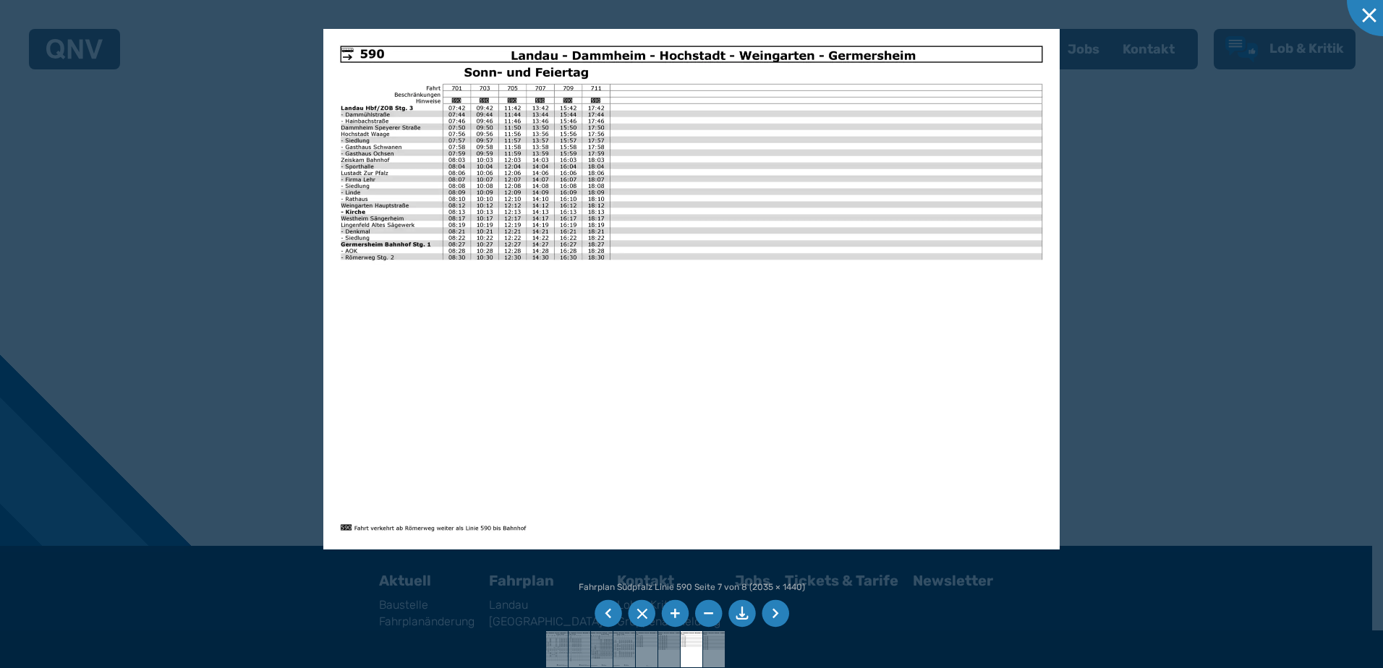
click at [775, 615] on li at bounding box center [775, 613] width 27 height 27
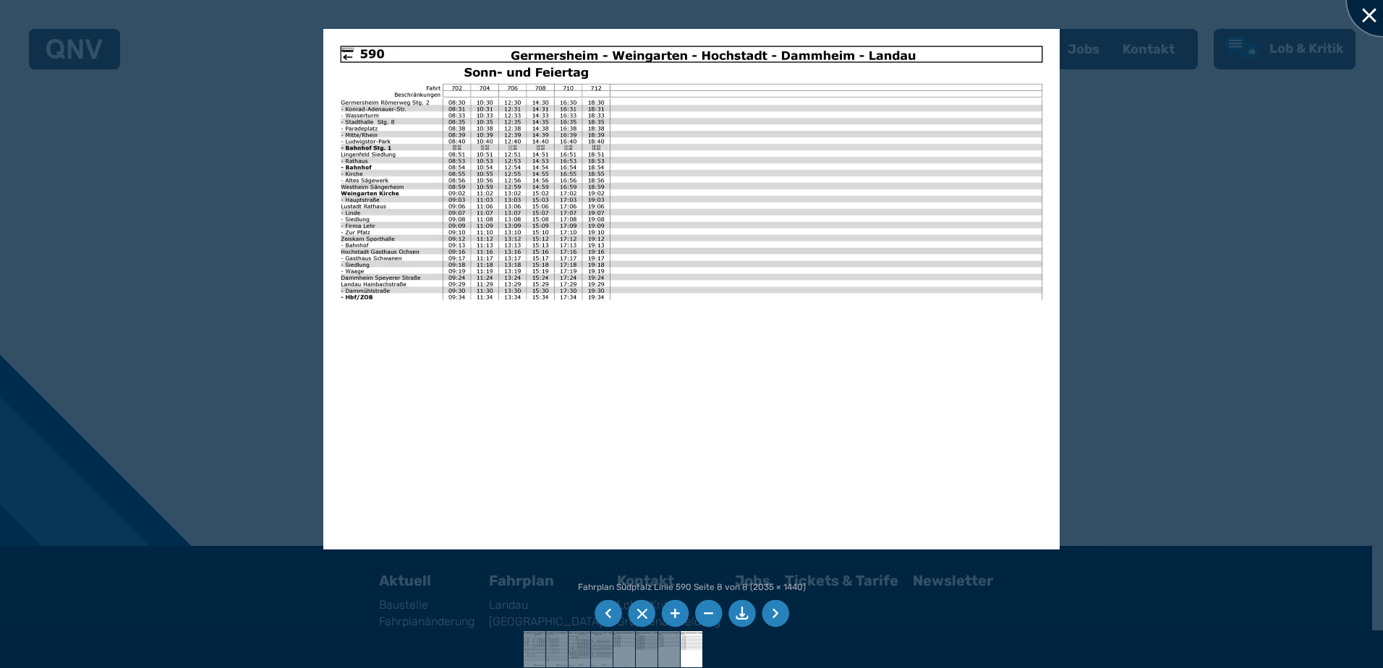
click at [1360, 13] on div at bounding box center [1383, 0] width 72 height 72
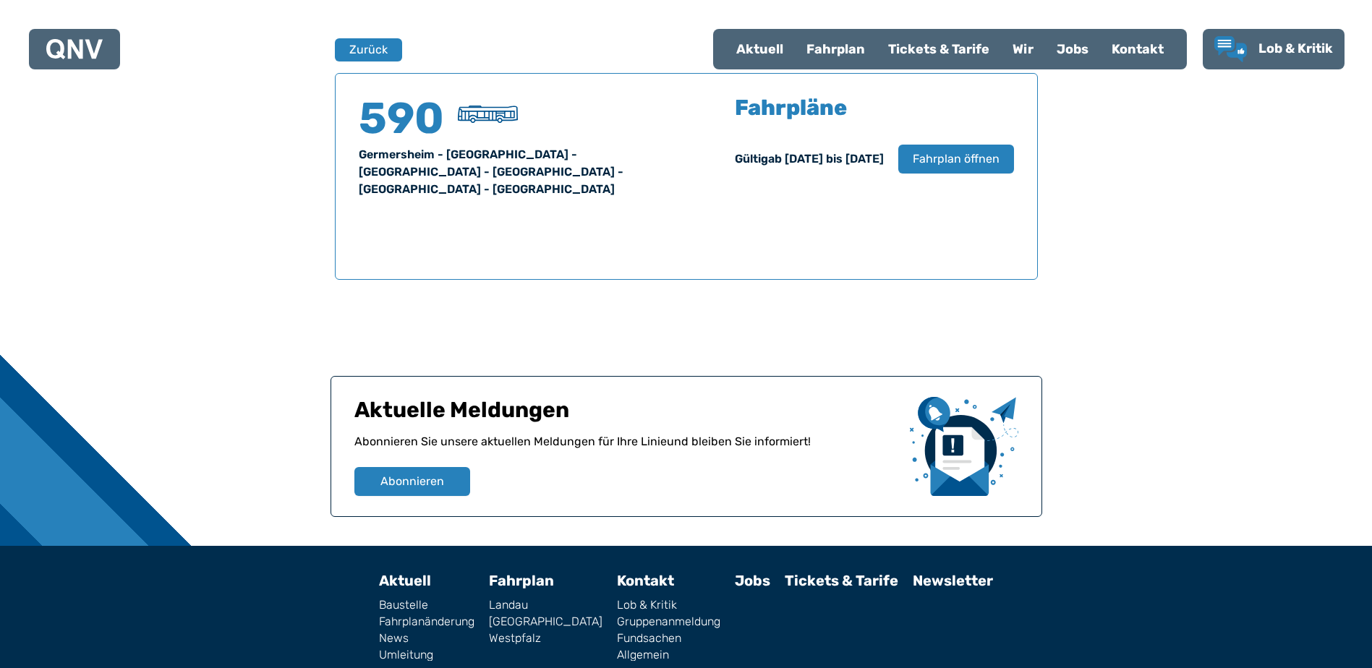
click at [771, 45] on div "Aktuell" at bounding box center [760, 49] width 70 height 38
select select "*"
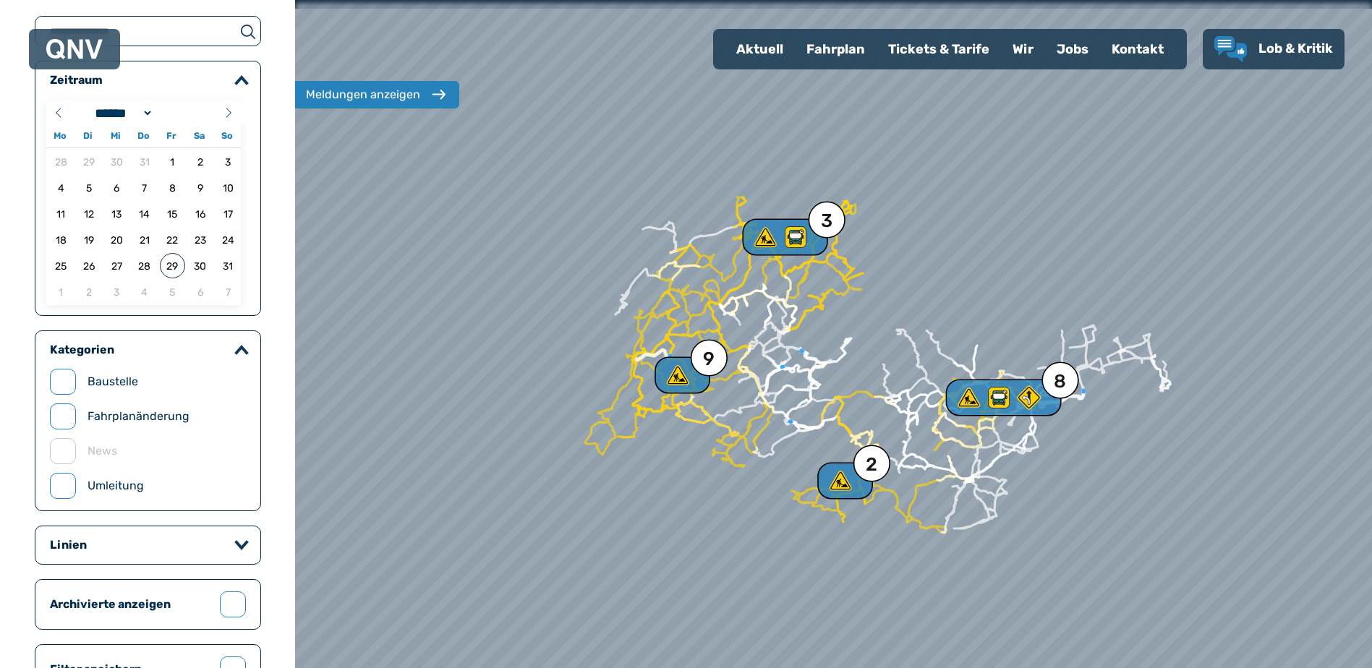
scroll to position [145, 0]
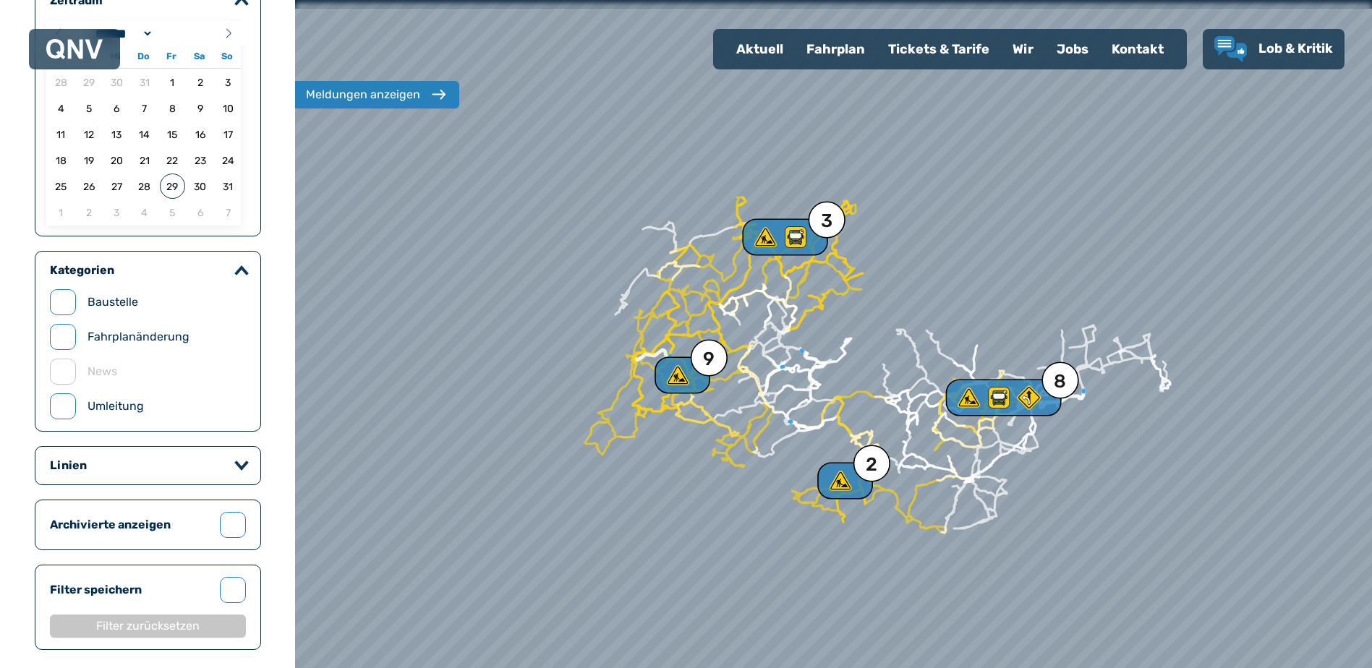
click at [243, 466] on icon "button" at bounding box center [241, 466] width 10 height 6
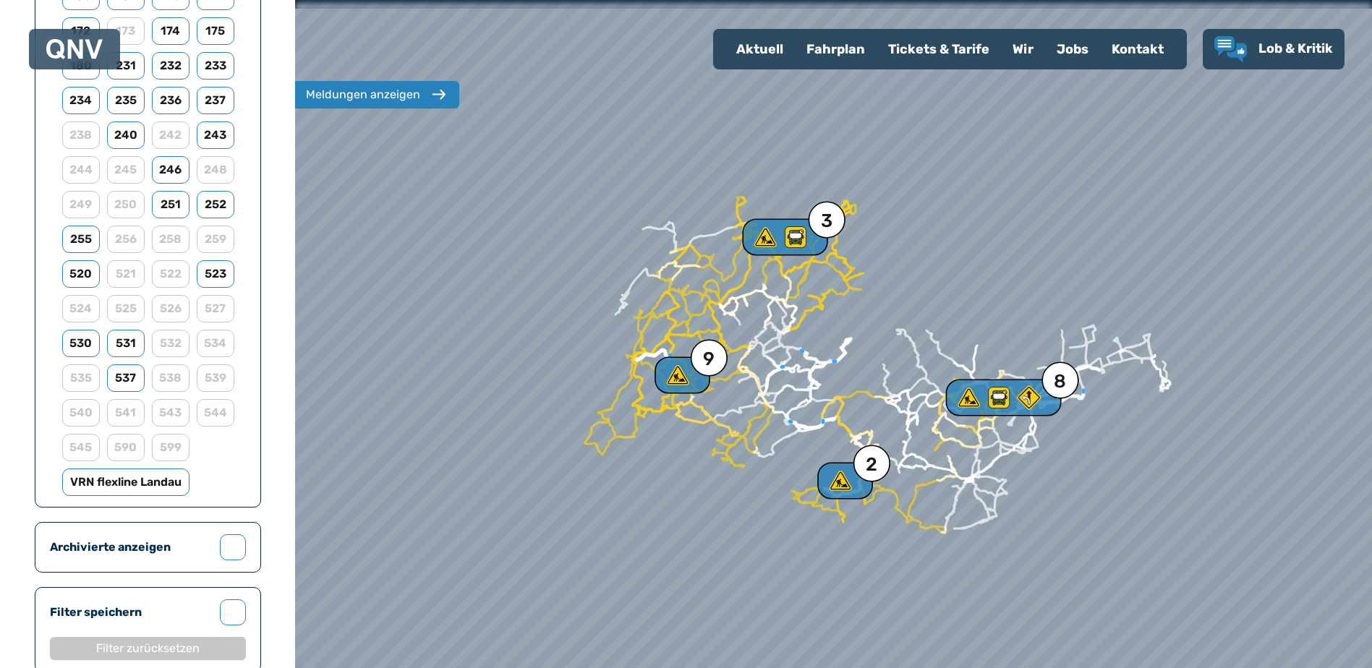
scroll to position [651, 0]
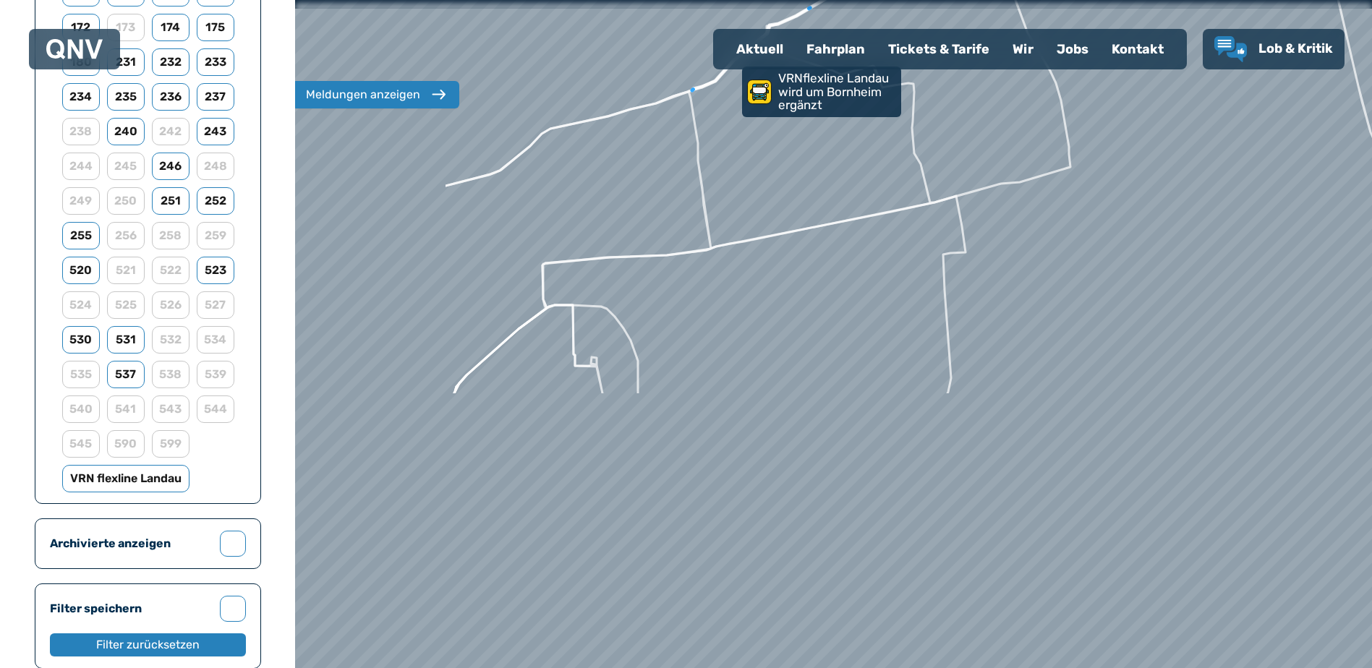
drag, startPoint x: 500, startPoint y: 511, endPoint x: 758, endPoint y: 169, distance: 428.6
click at [758, 169] on div at bounding box center [833, 334] width 1292 height 802
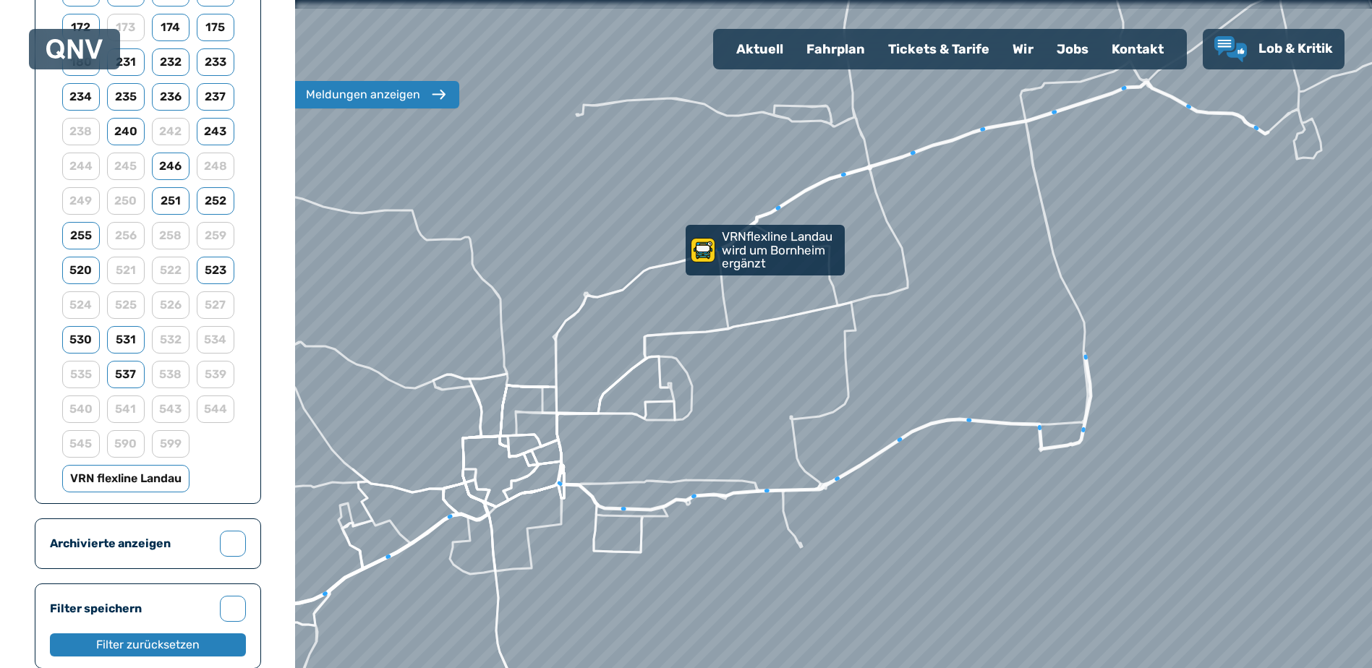
click at [409, 101] on div "Meldungen anzeigen" at bounding box center [363, 94] width 114 height 17
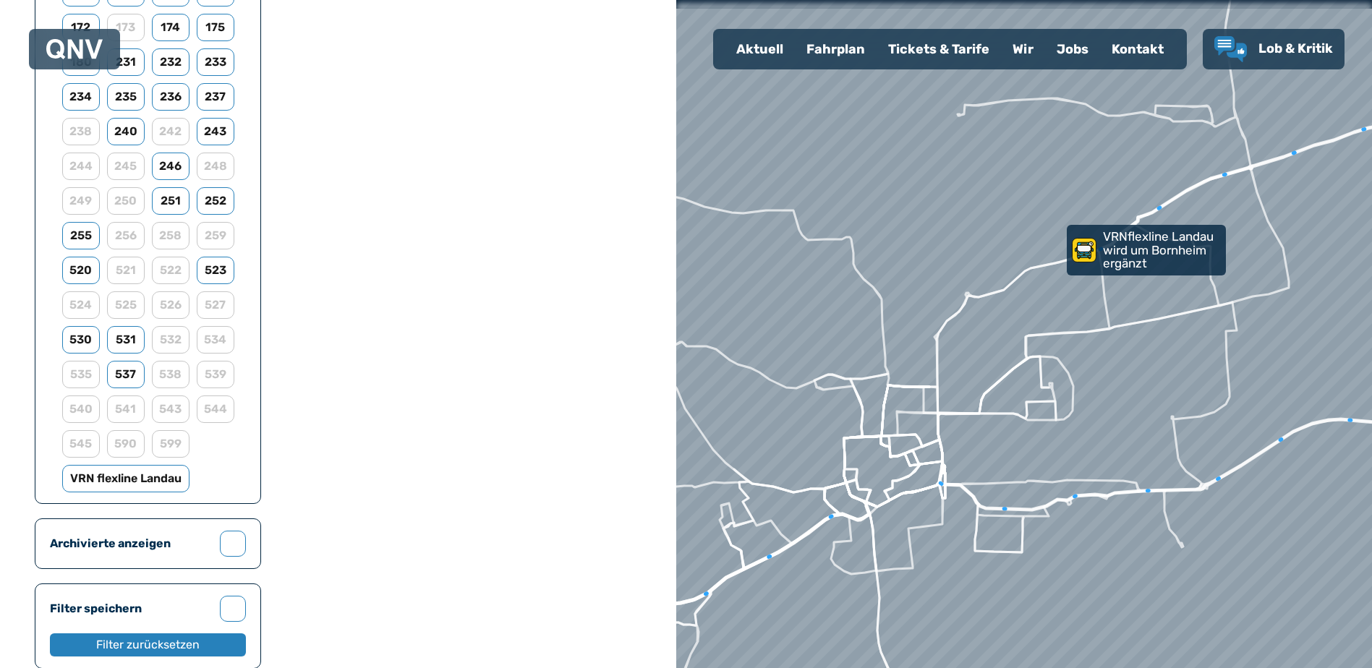
scroll to position [0, 0]
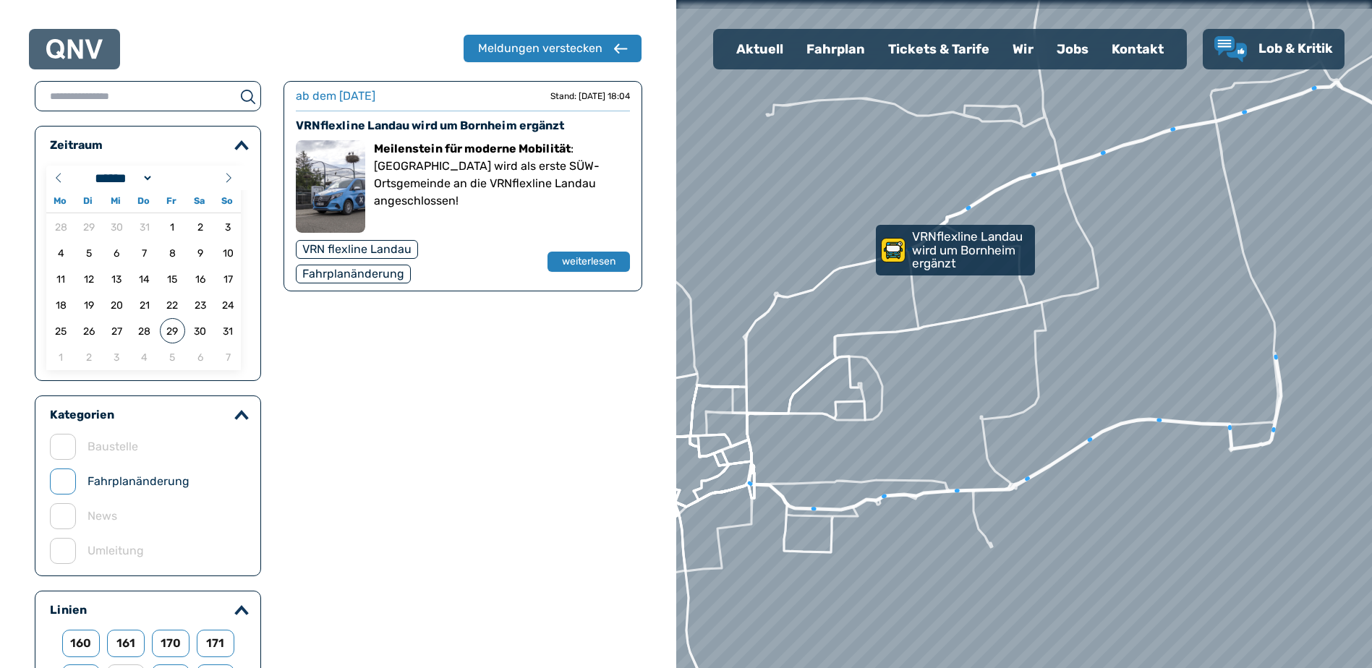
click at [368, 276] on div "Fahrplanänderung" at bounding box center [353, 274] width 115 height 19
click at [406, 276] on div "Fahrplanänderung" at bounding box center [353, 274] width 115 height 19
click at [558, 263] on button "weiterlesen" at bounding box center [589, 262] width 84 height 21
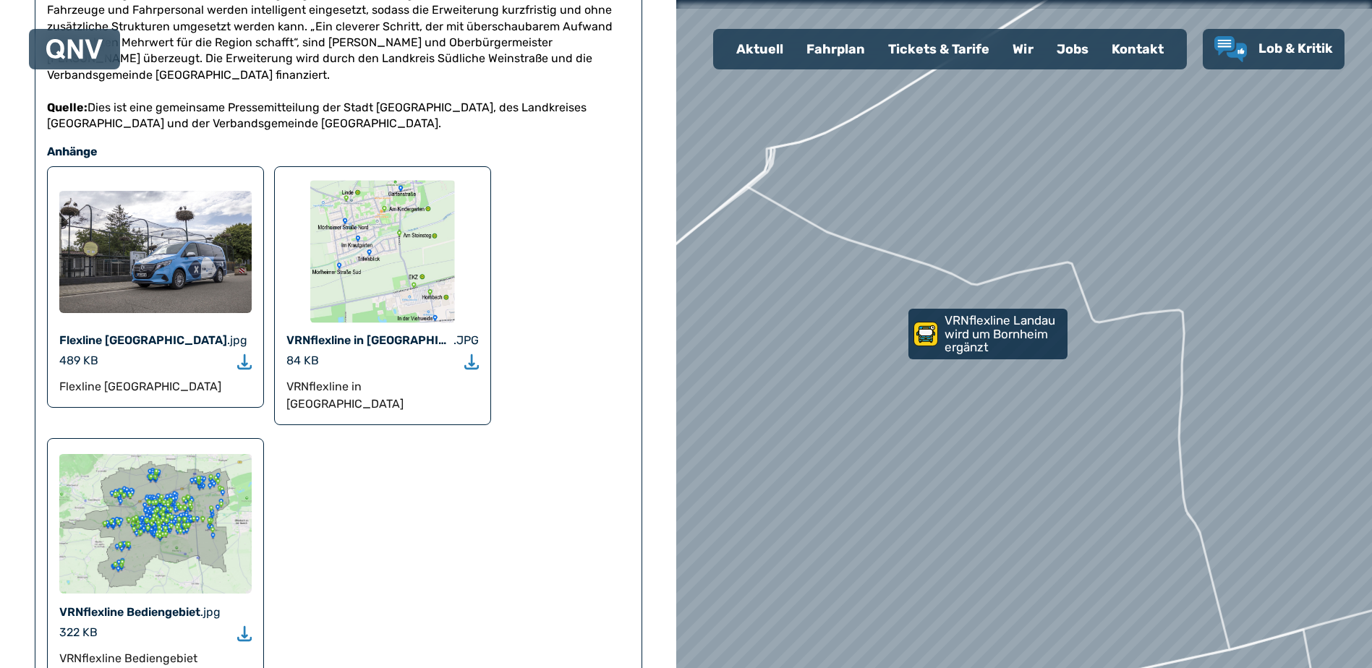
scroll to position [868, 0]
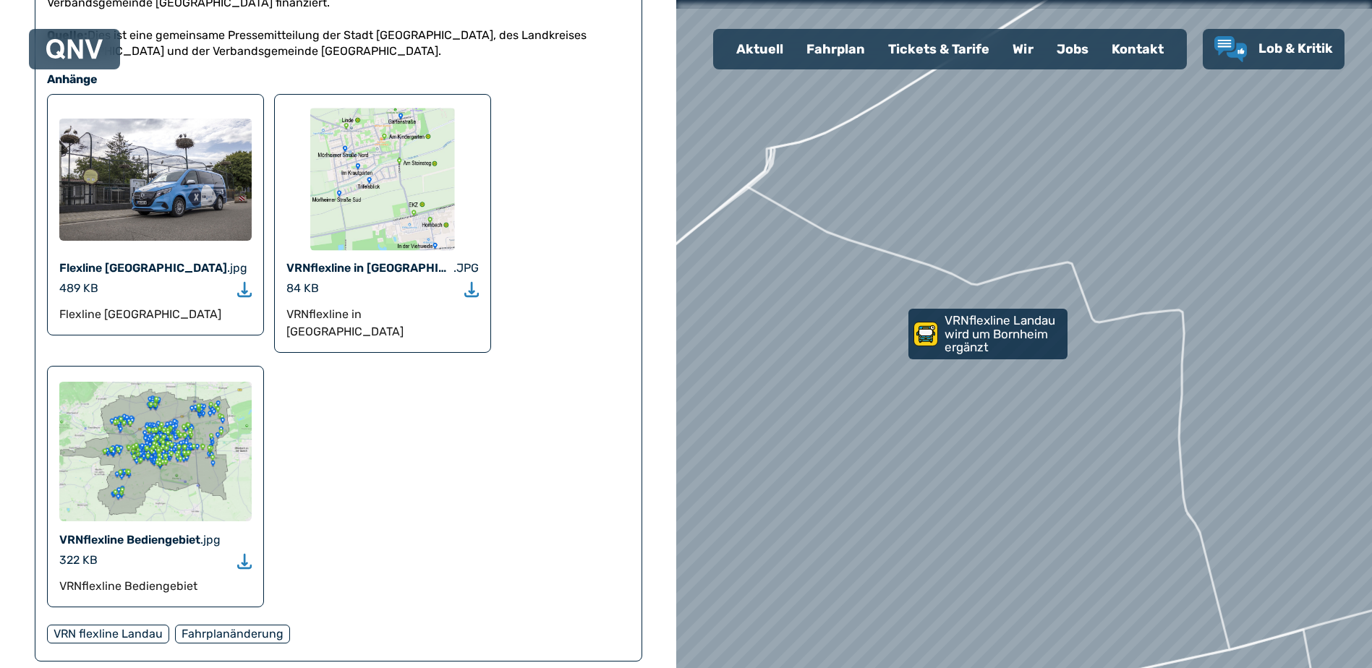
click at [476, 281] on icon "Download" at bounding box center [471, 289] width 14 height 17
click at [390, 185] on img at bounding box center [382, 178] width 145 height 145
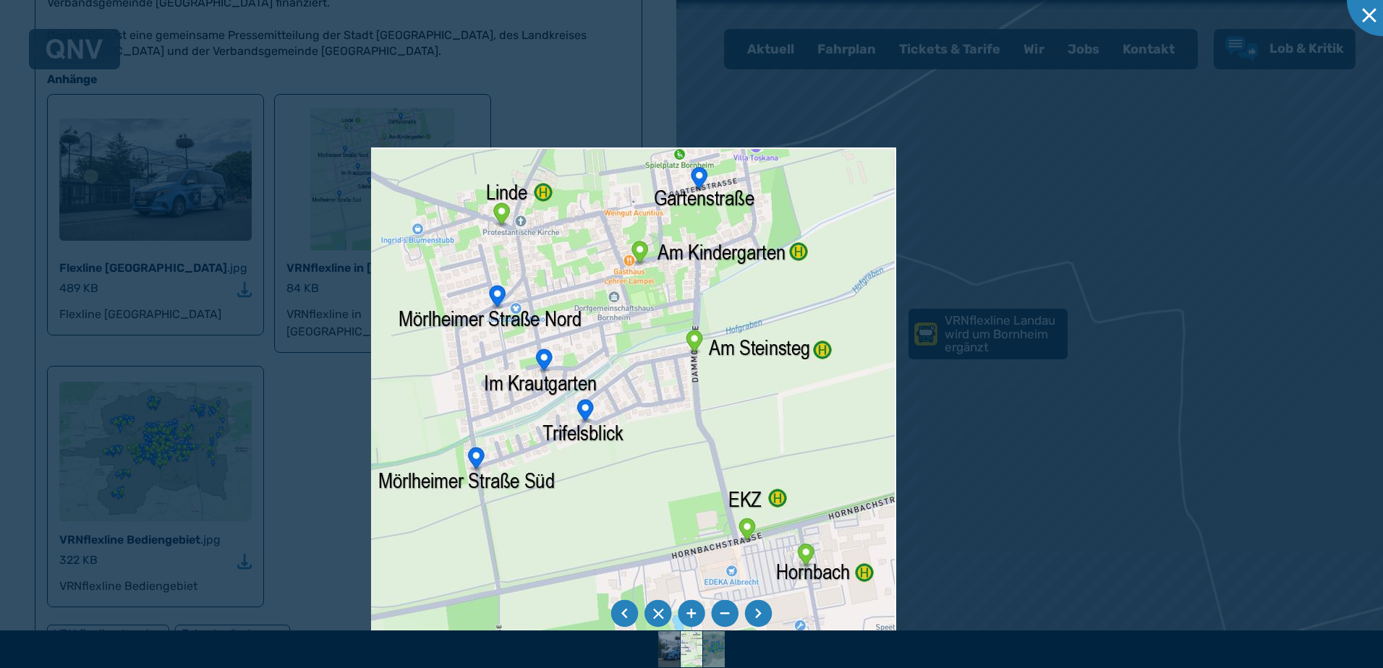
click at [579, 562] on img at bounding box center [633, 407] width 525 height 519
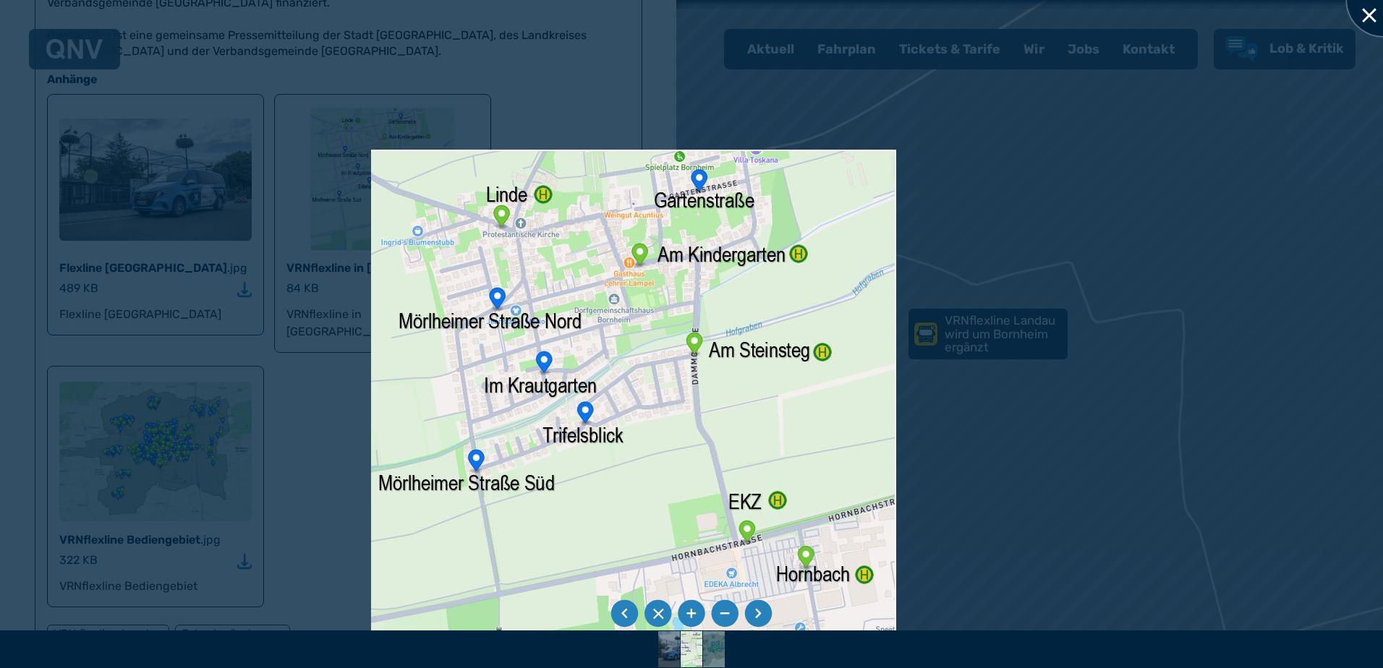
click at [1363, 19] on div at bounding box center [1383, 0] width 72 height 72
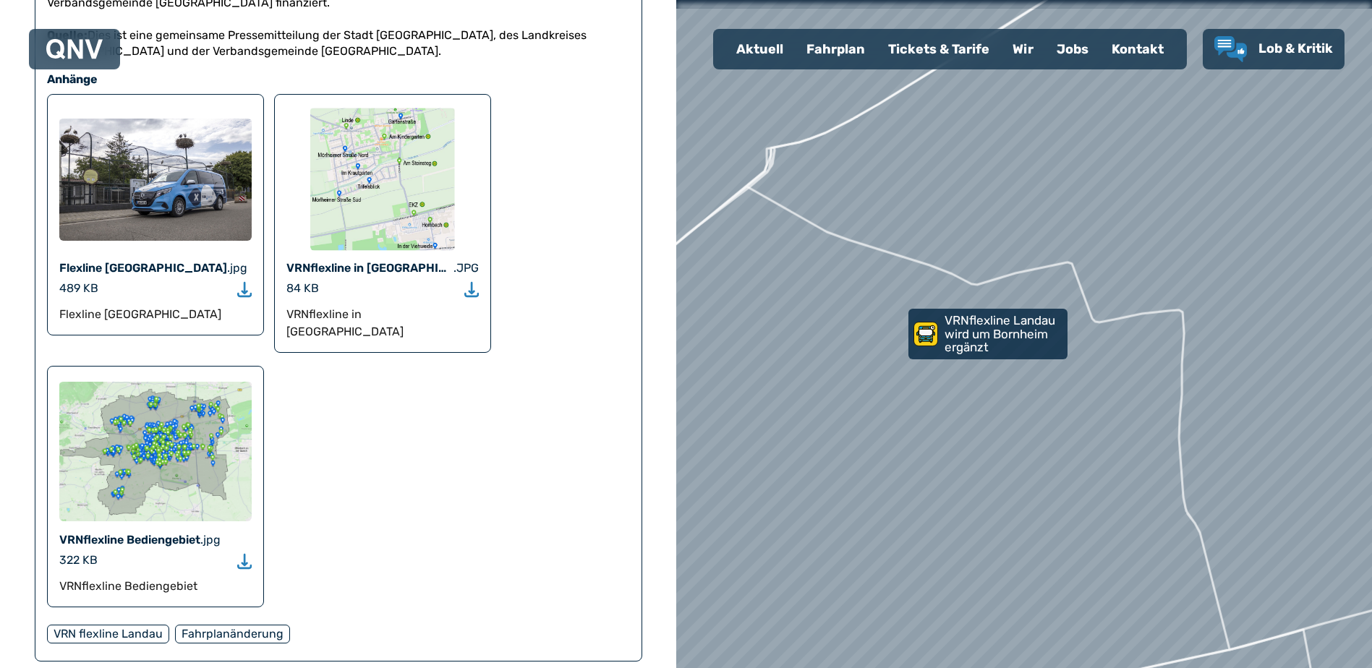
click at [756, 54] on div "Aktuell" at bounding box center [760, 49] width 70 height 38
select select "*"
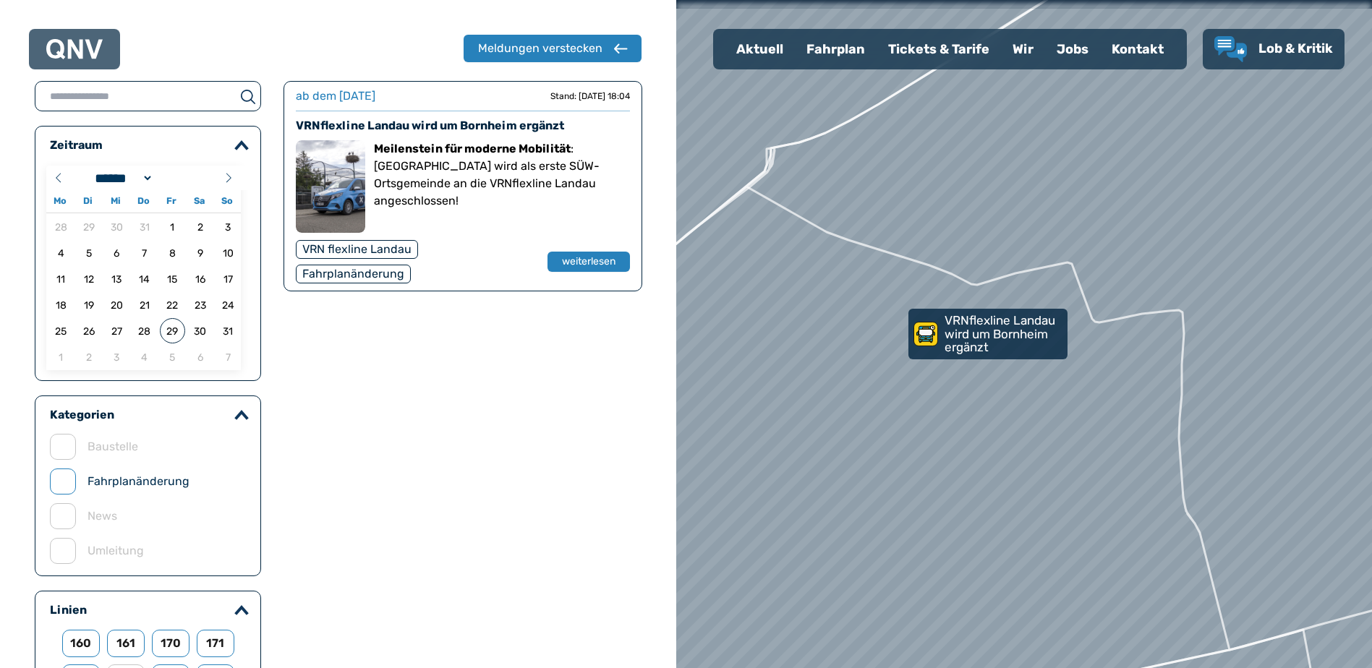
click at [820, 52] on div "Fahrplan" at bounding box center [836, 49] width 82 height 38
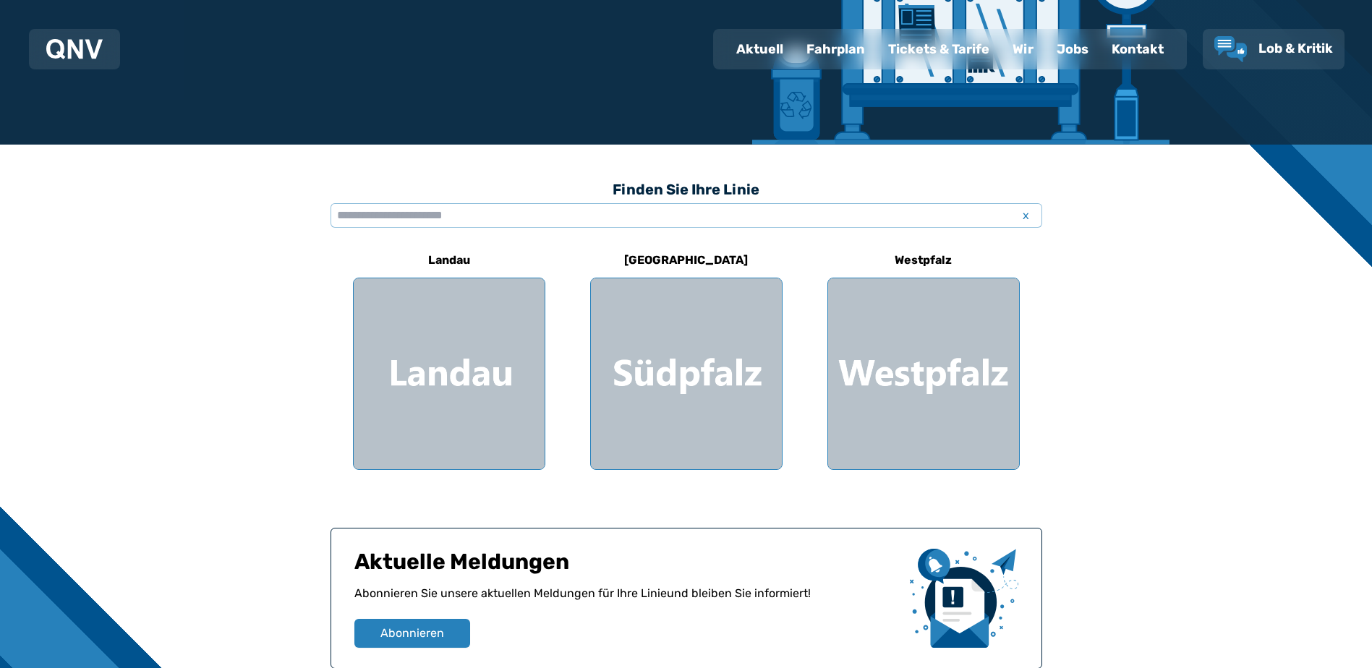
scroll to position [289, 0]
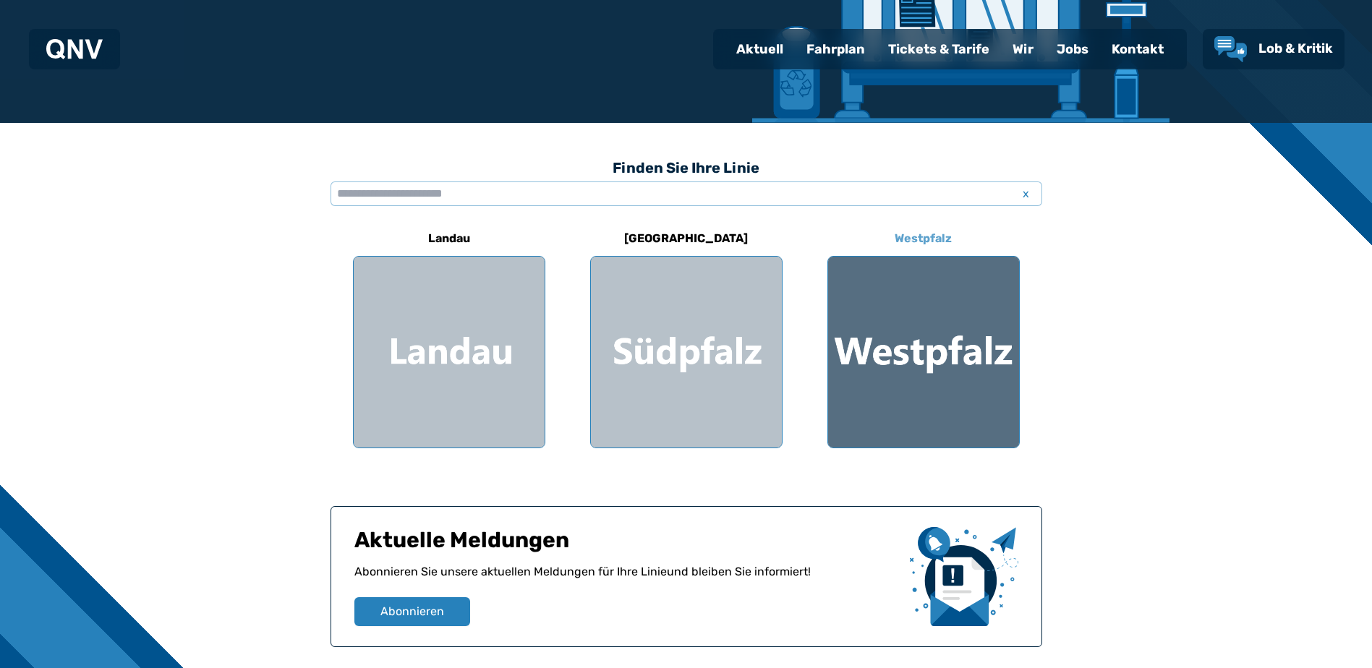
click at [894, 351] on div at bounding box center [923, 352] width 191 height 191
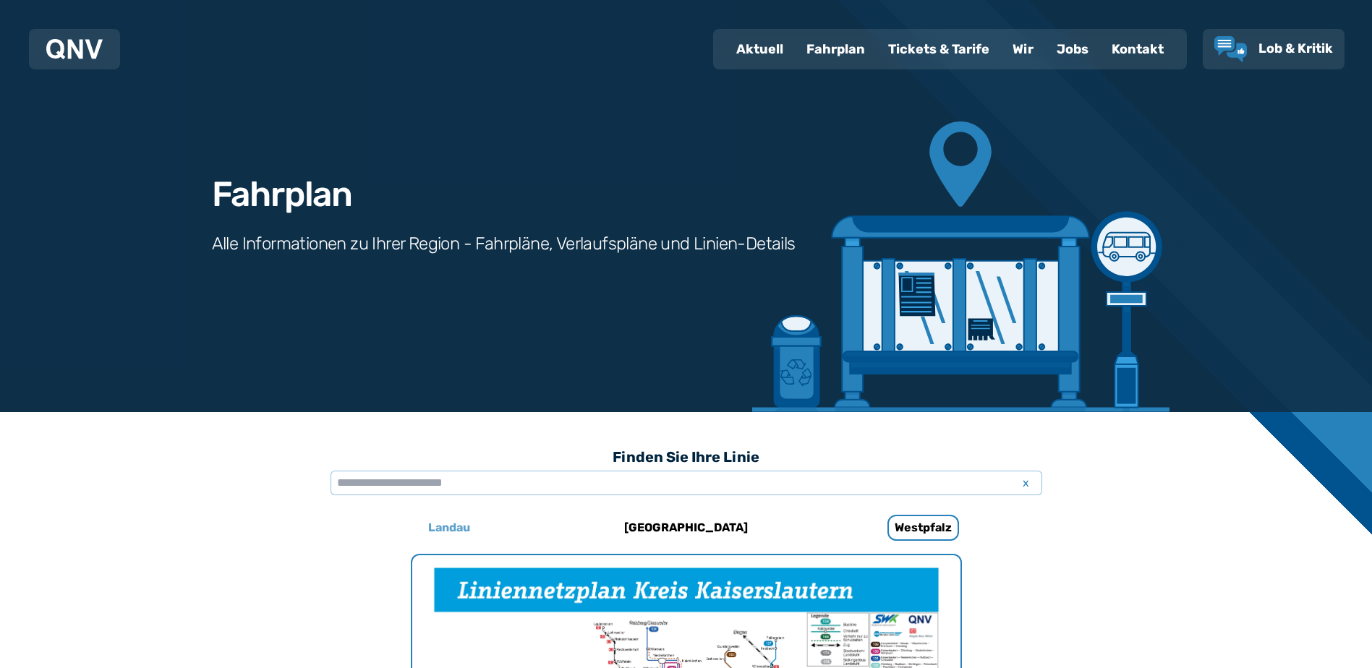
click at [434, 529] on h6 "Landau" at bounding box center [449, 527] width 54 height 23
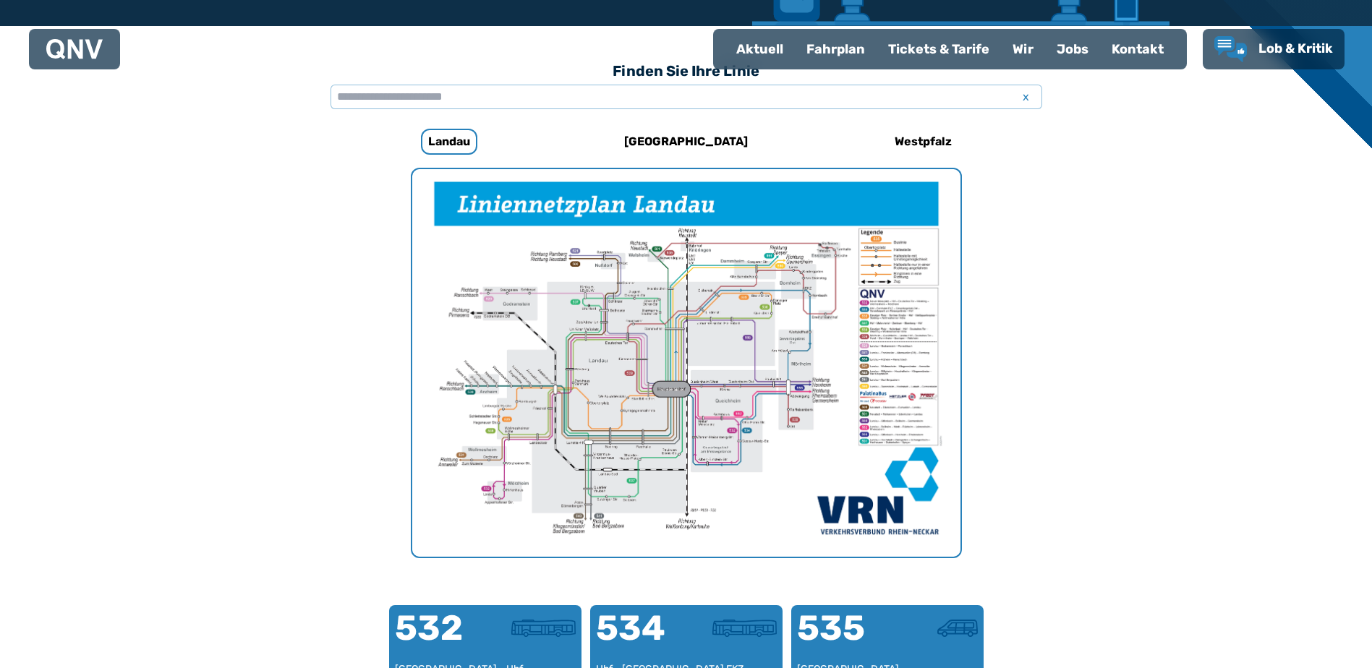
scroll to position [301, 0]
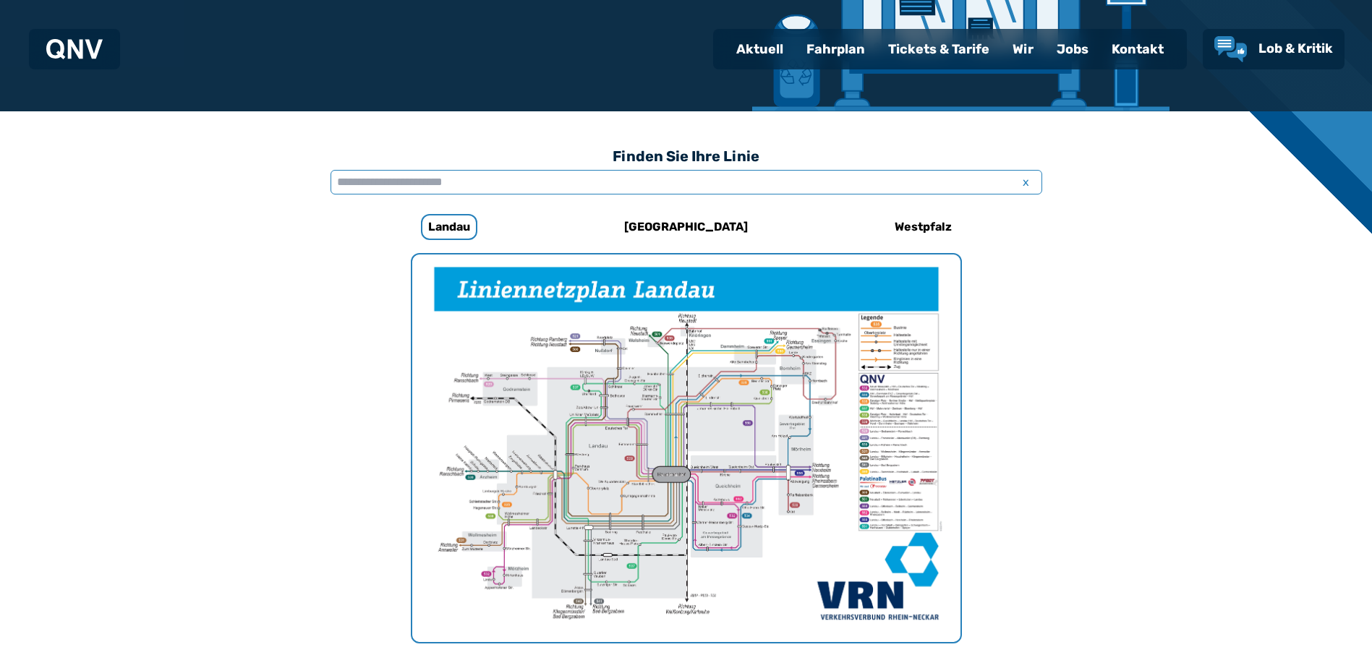
click at [365, 183] on input "text" at bounding box center [687, 182] width 712 height 25
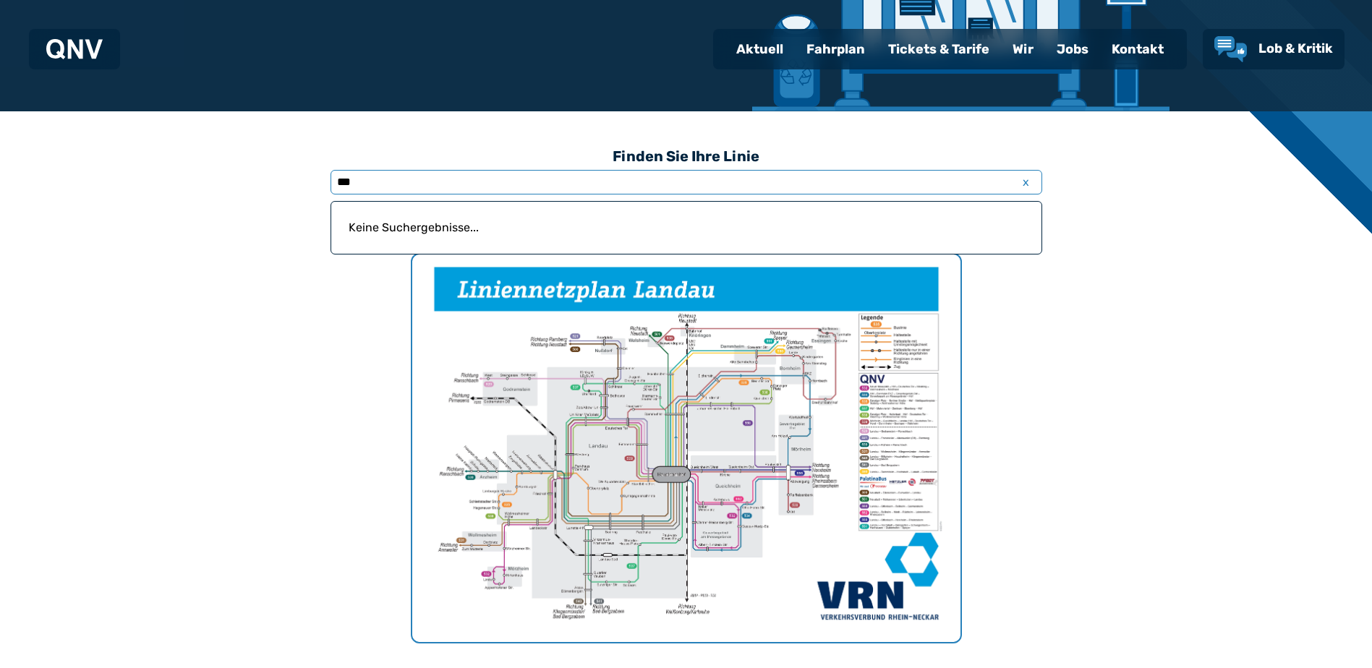
type input "***"
click at [1030, 178] on span "x" at bounding box center [1026, 182] width 20 height 17
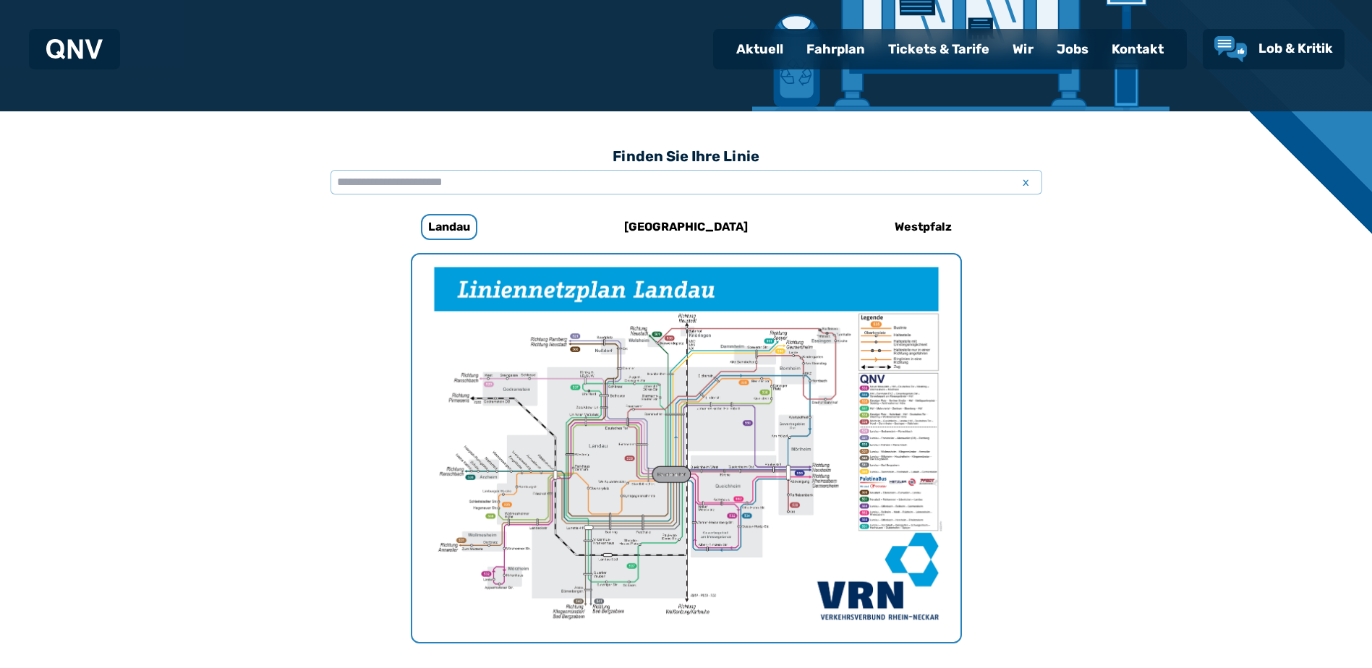
click at [683, 229] on h6 "[GEOGRAPHIC_DATA]" at bounding box center [685, 227] width 135 height 23
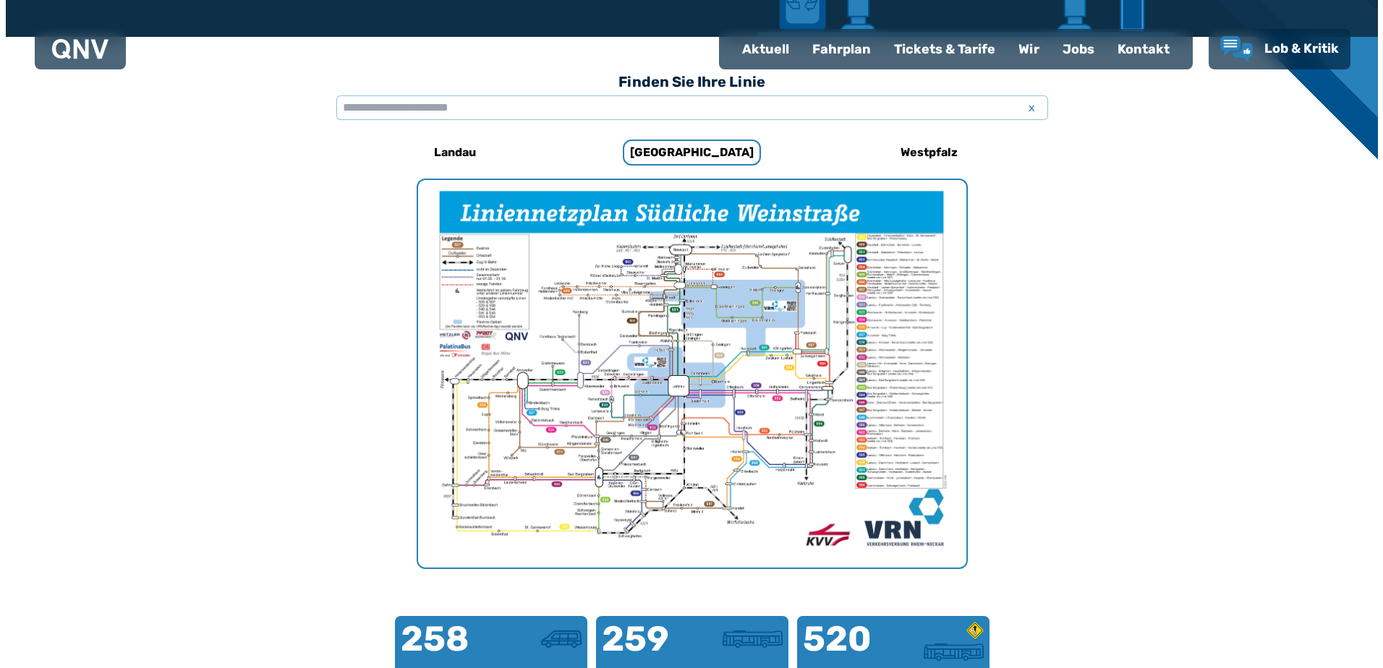
scroll to position [446, 0]
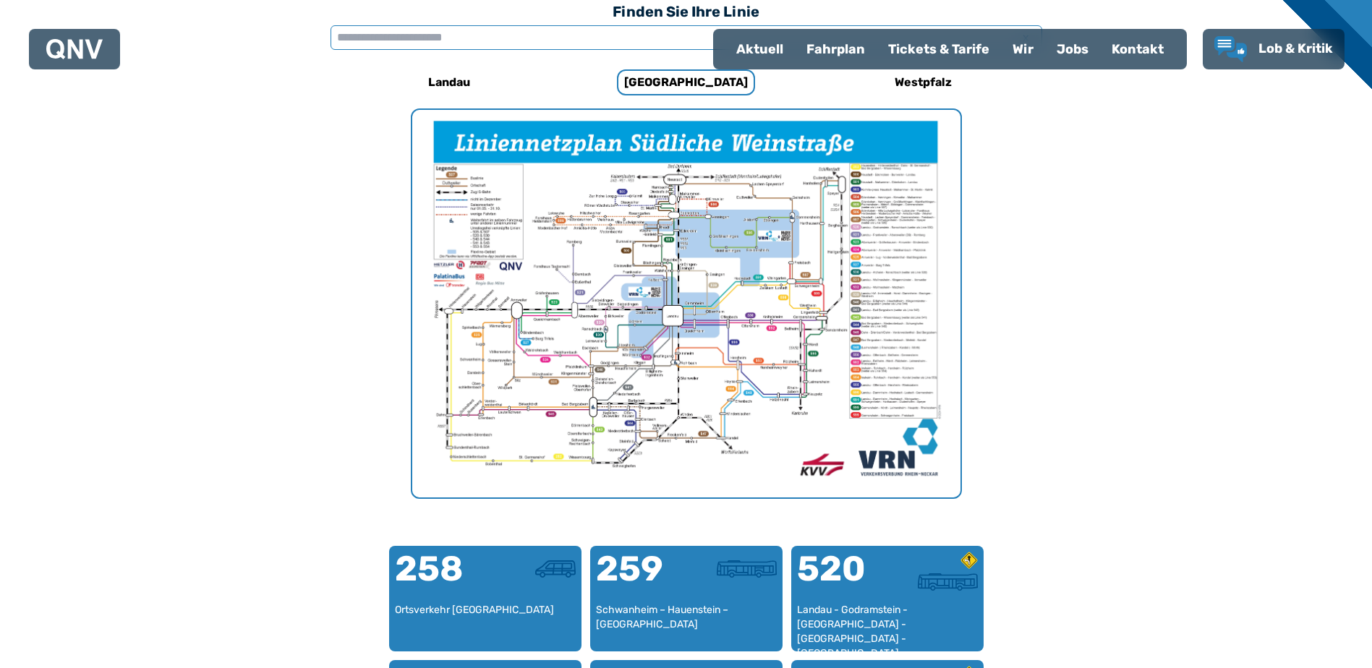
click at [432, 37] on input "text" at bounding box center [687, 37] width 712 height 25
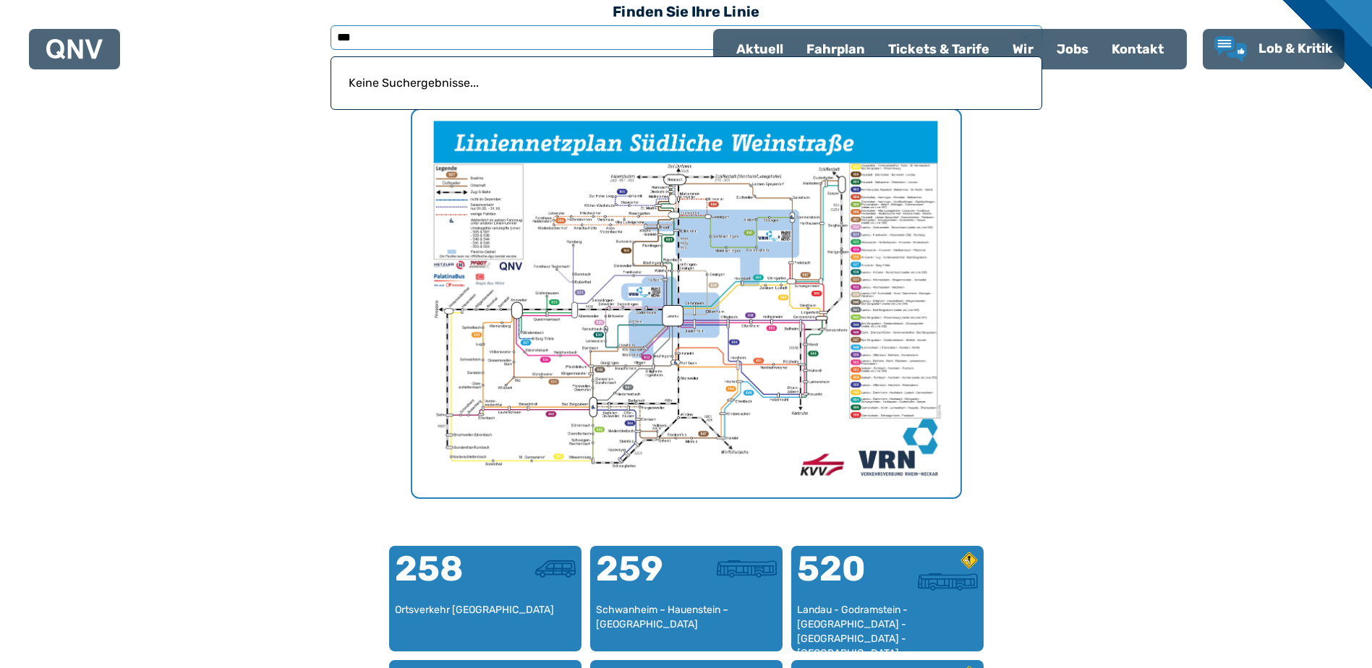
type input "***"
click at [720, 247] on img "1 von 1" at bounding box center [686, 304] width 548 height 388
